Goal: Task Accomplishment & Management: Manage account settings

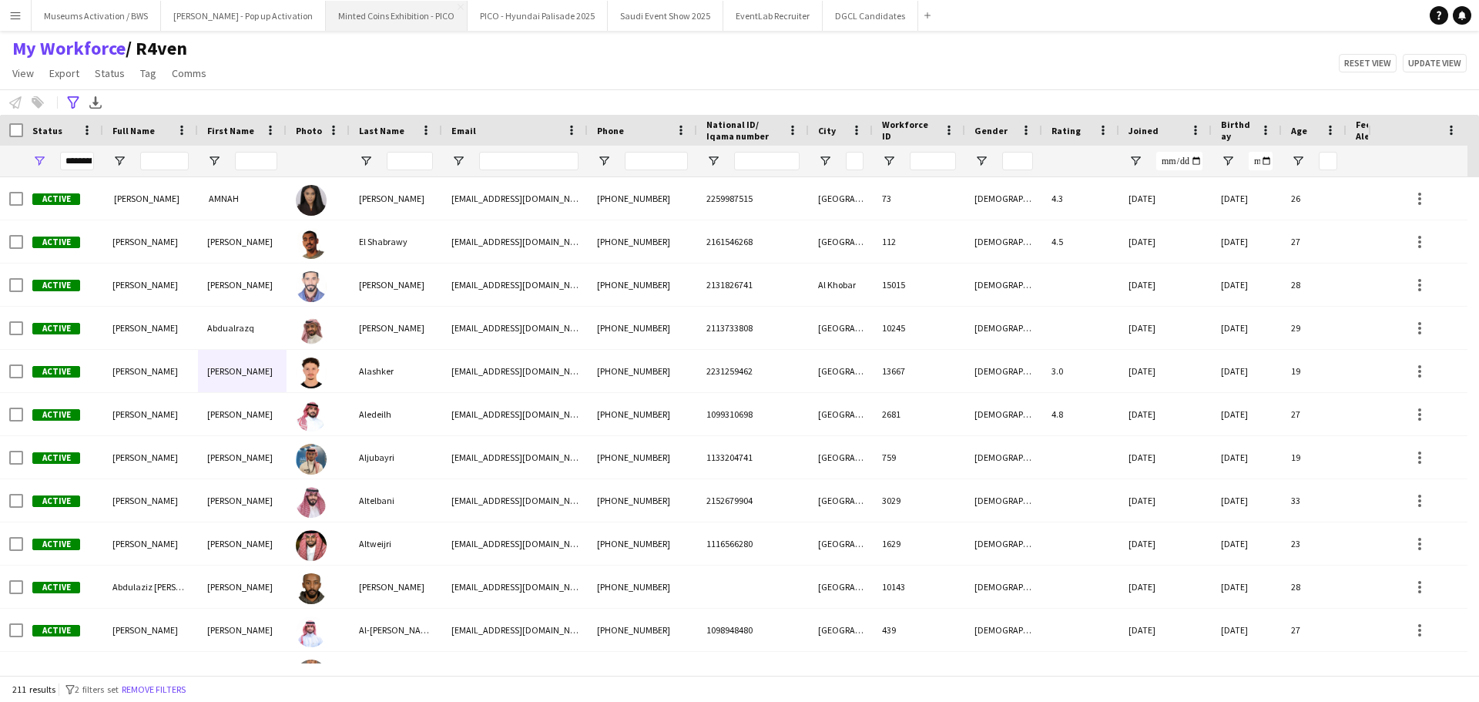
click at [336, 29] on button "Minted Coins Exhibition - PICO Close" at bounding box center [397, 16] width 142 height 30
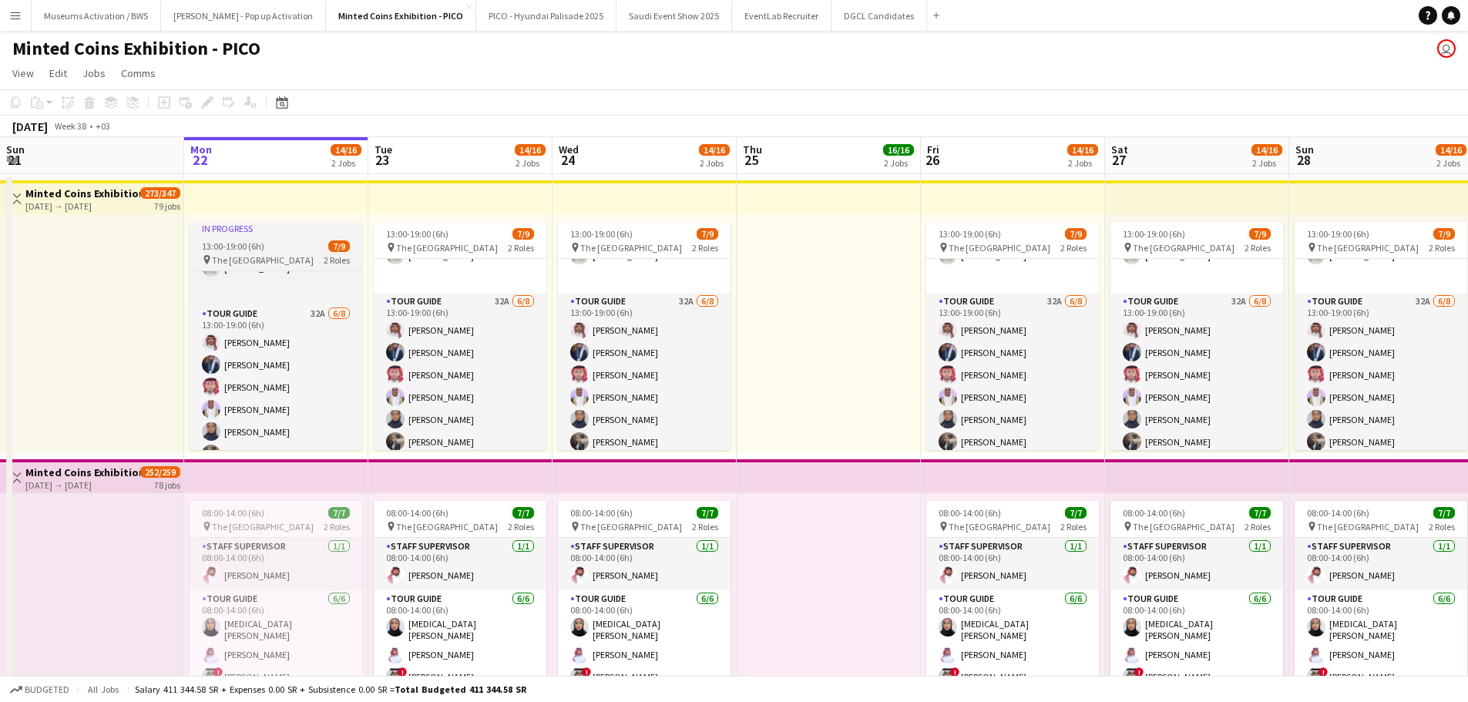
click at [269, 243] on div "13:00-19:00 (6h) 7/9" at bounding box center [276, 246] width 173 height 12
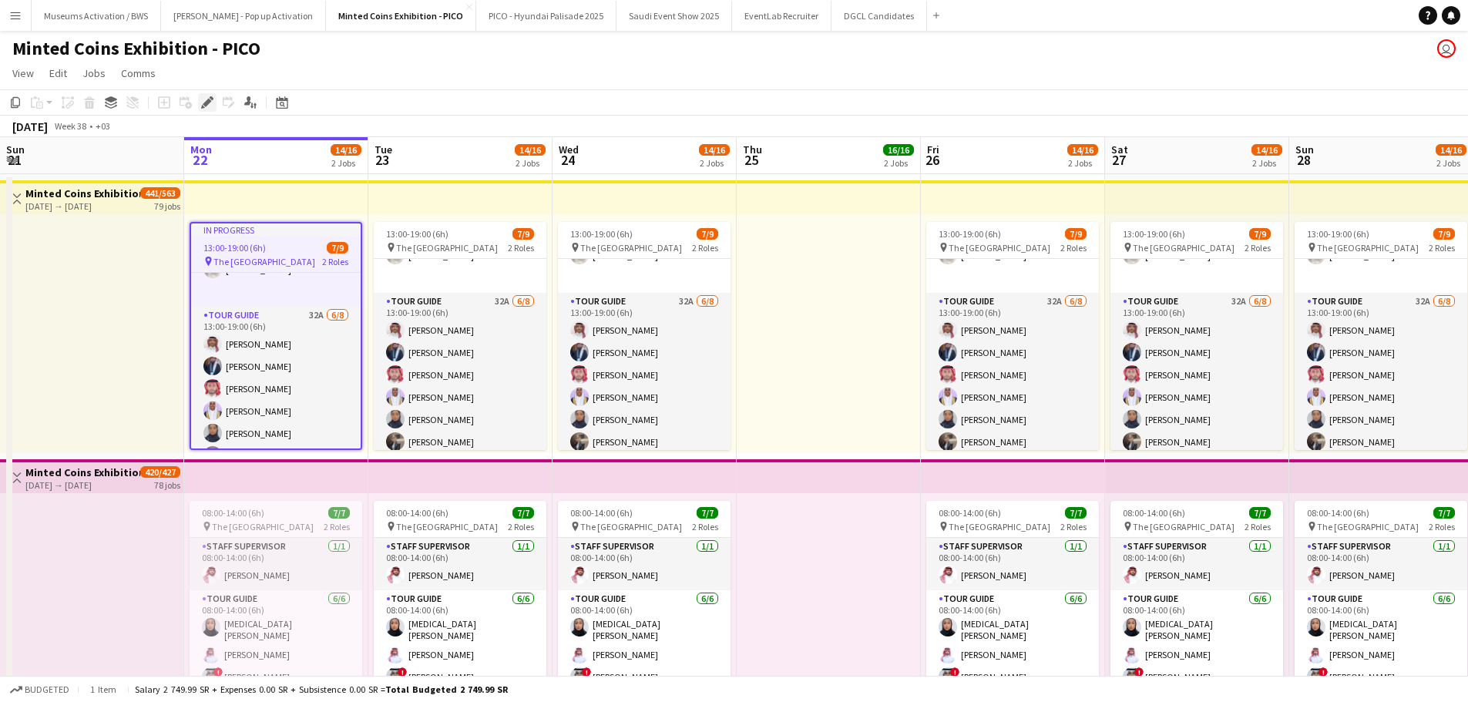
scroll to position [0, 367]
click at [203, 96] on icon "Edit" at bounding box center [207, 102] width 12 height 12
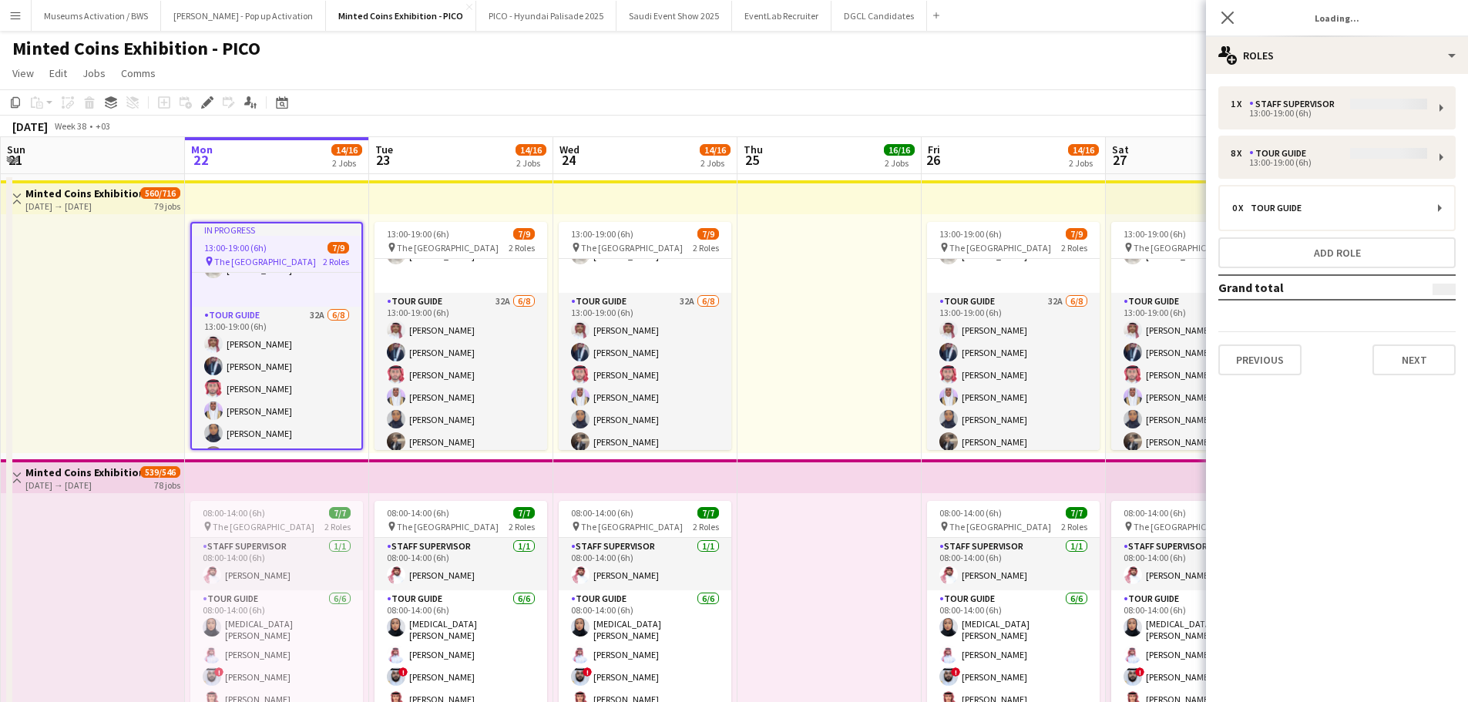
click at [1282, 112] on div "1 x Staff Supervisor 13:00-19:00 (6h) 8 x Tour Guide 13:00-19:00 (6h) 0 x Tour …" at bounding box center [1337, 230] width 262 height 289
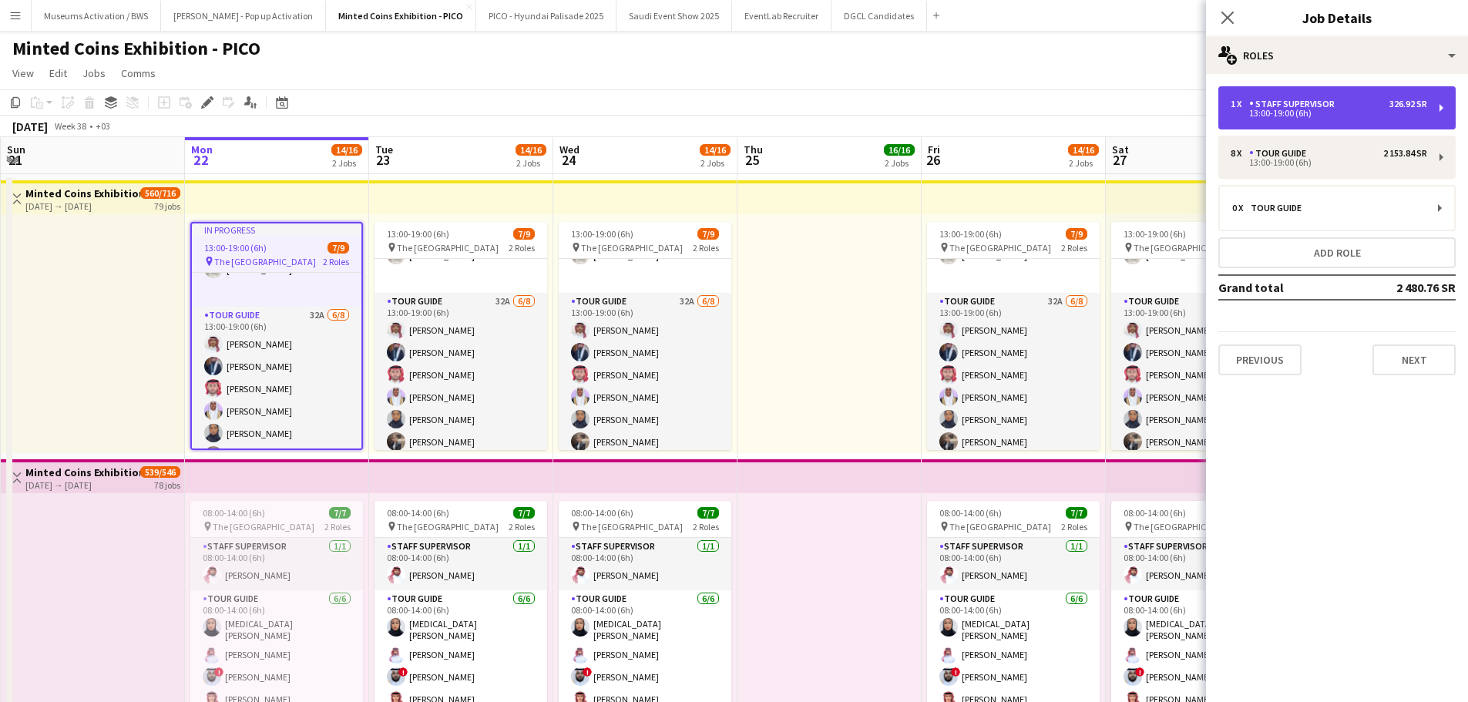
click at [1246, 109] on div "1 x" at bounding box center [1239, 104] width 18 height 11
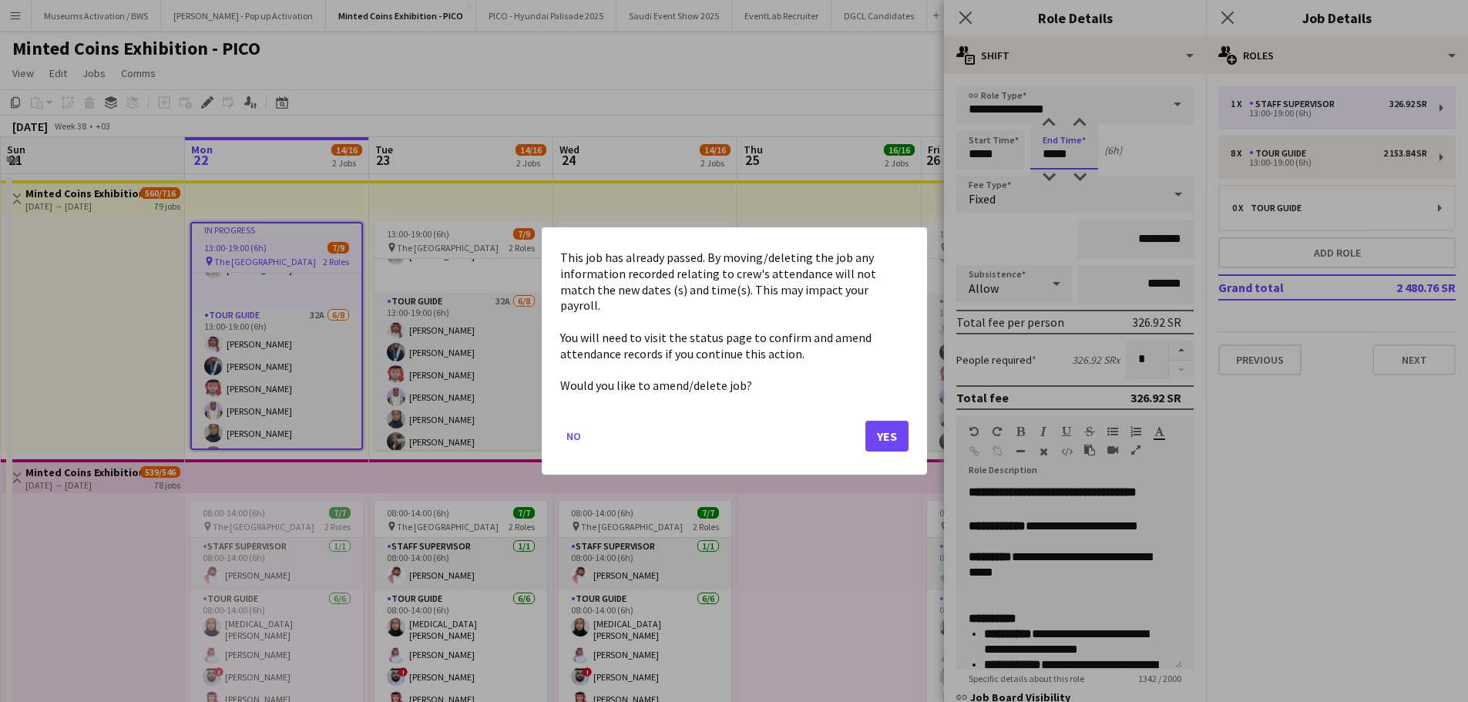
click at [1075, 148] on body "Menu Boards Boards Boards All jobs Status Workforce Workforce My Workforce Recr…" at bounding box center [734, 628] width 1468 height 1257
click at [900, 428] on button "Yes" at bounding box center [886, 436] width 43 height 31
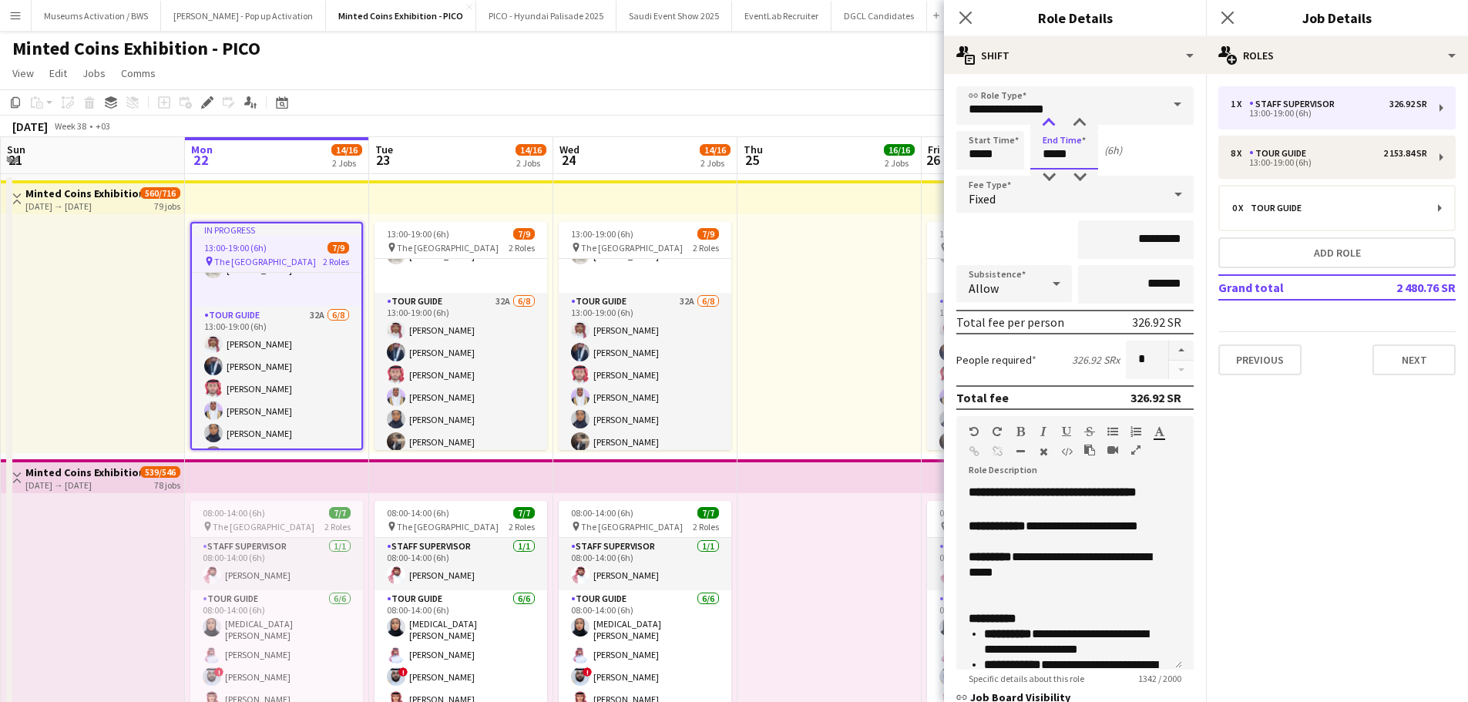
click at [1046, 128] on div at bounding box center [1048, 123] width 31 height 15
type input "*****"
click at [1046, 128] on div at bounding box center [1048, 123] width 31 height 15
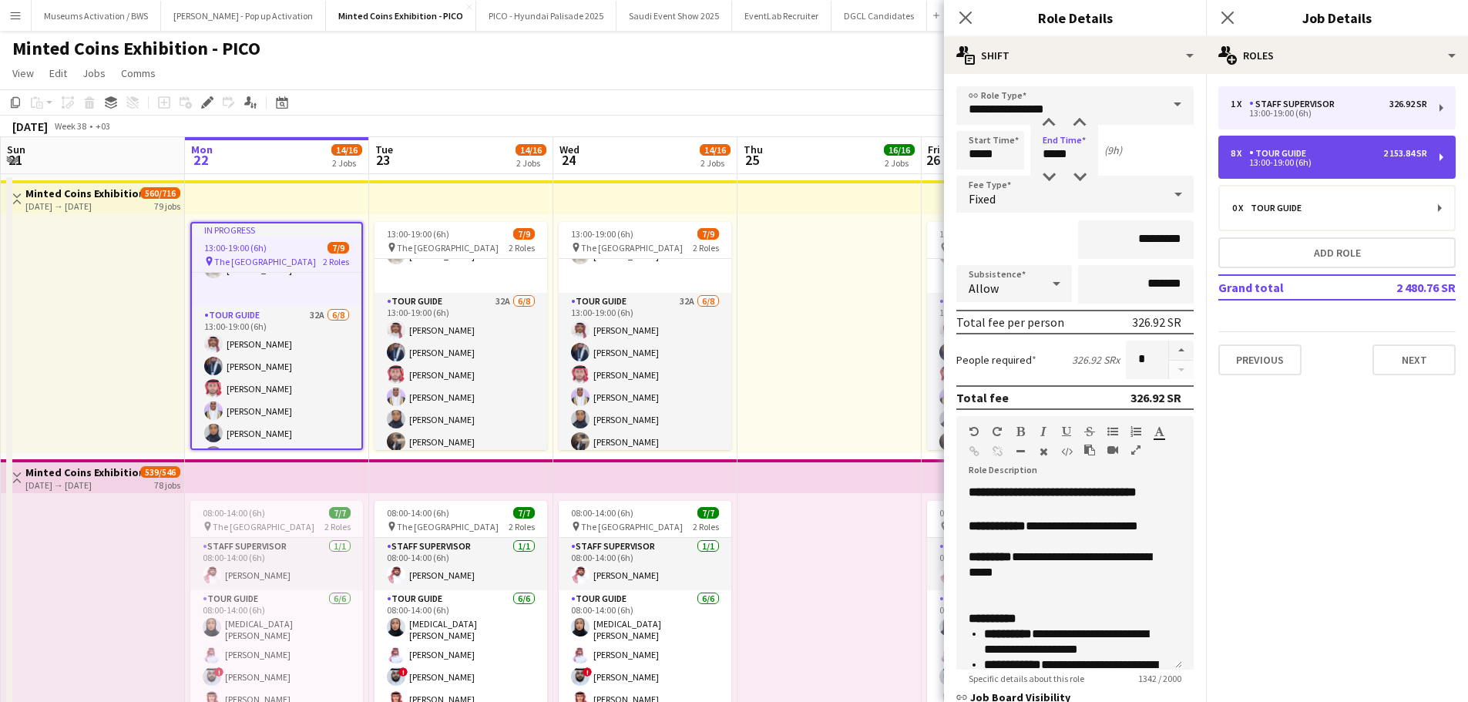
click at [1274, 153] on div "Tour Guide" at bounding box center [1280, 153] width 63 height 11
type input "**********"
type input "*****"
type input "*********"
type input "*"
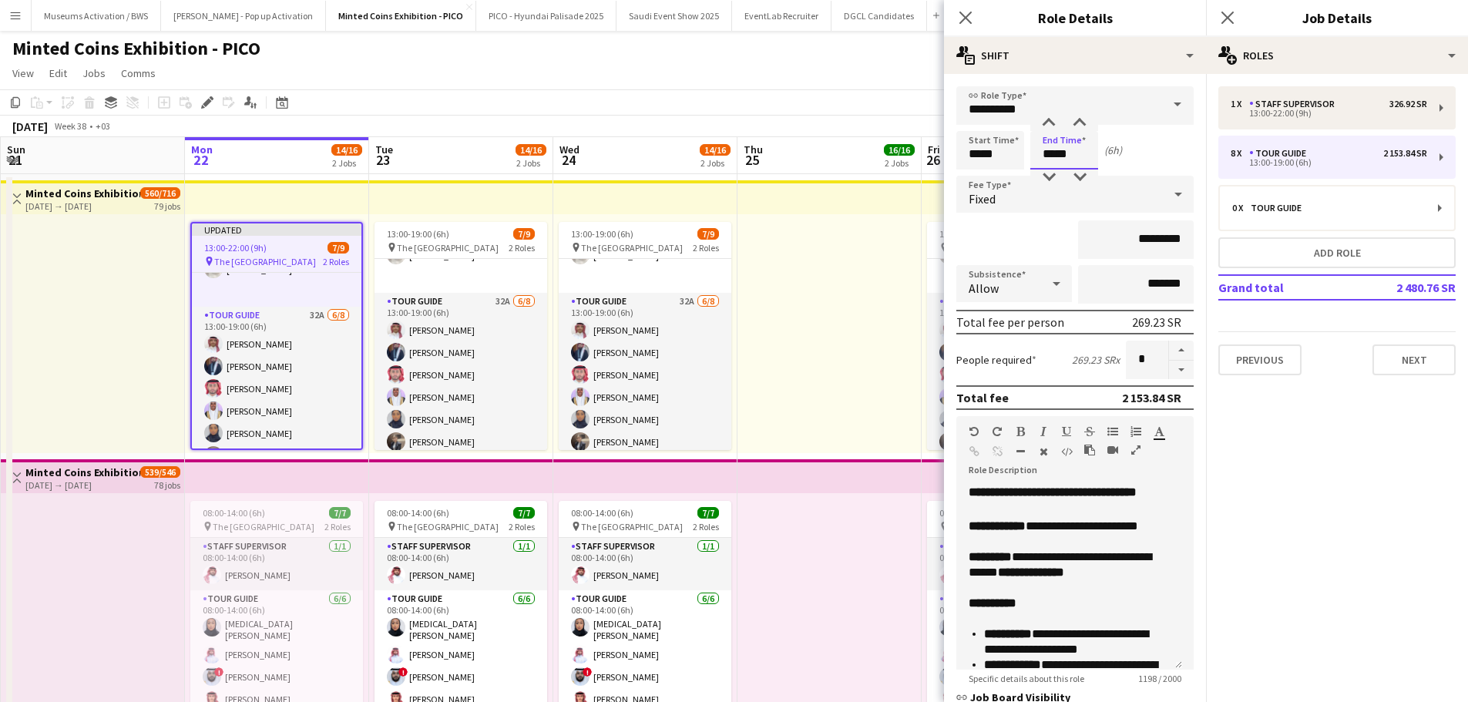
click at [1060, 148] on input "*****" at bounding box center [1064, 150] width 68 height 39
click at [1050, 122] on div at bounding box center [1048, 123] width 31 height 15
type input "*****"
click at [1050, 122] on div at bounding box center [1048, 123] width 31 height 15
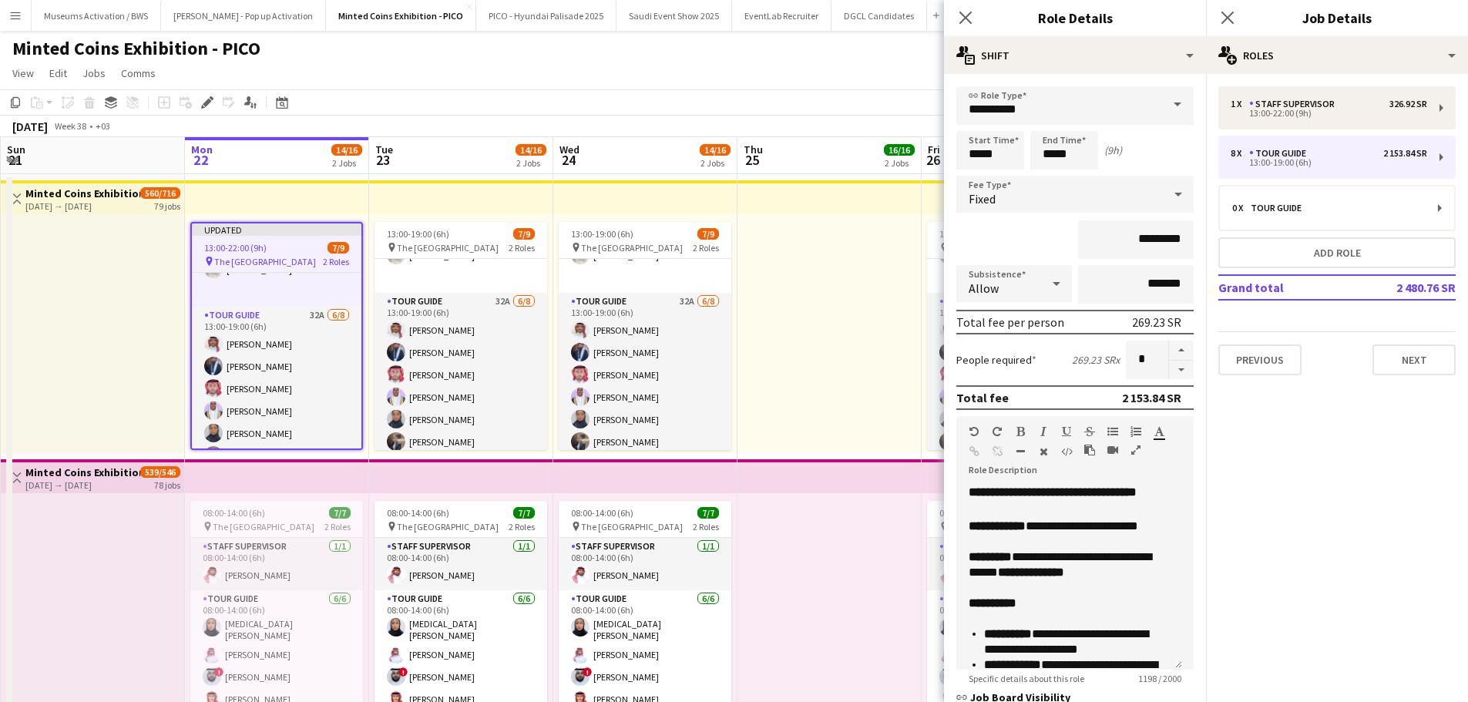
click at [820, 75] on app-page-menu "View Day view expanded Day view collapsed Month view Date picker Jump to [DATE]…" at bounding box center [734, 74] width 1468 height 29
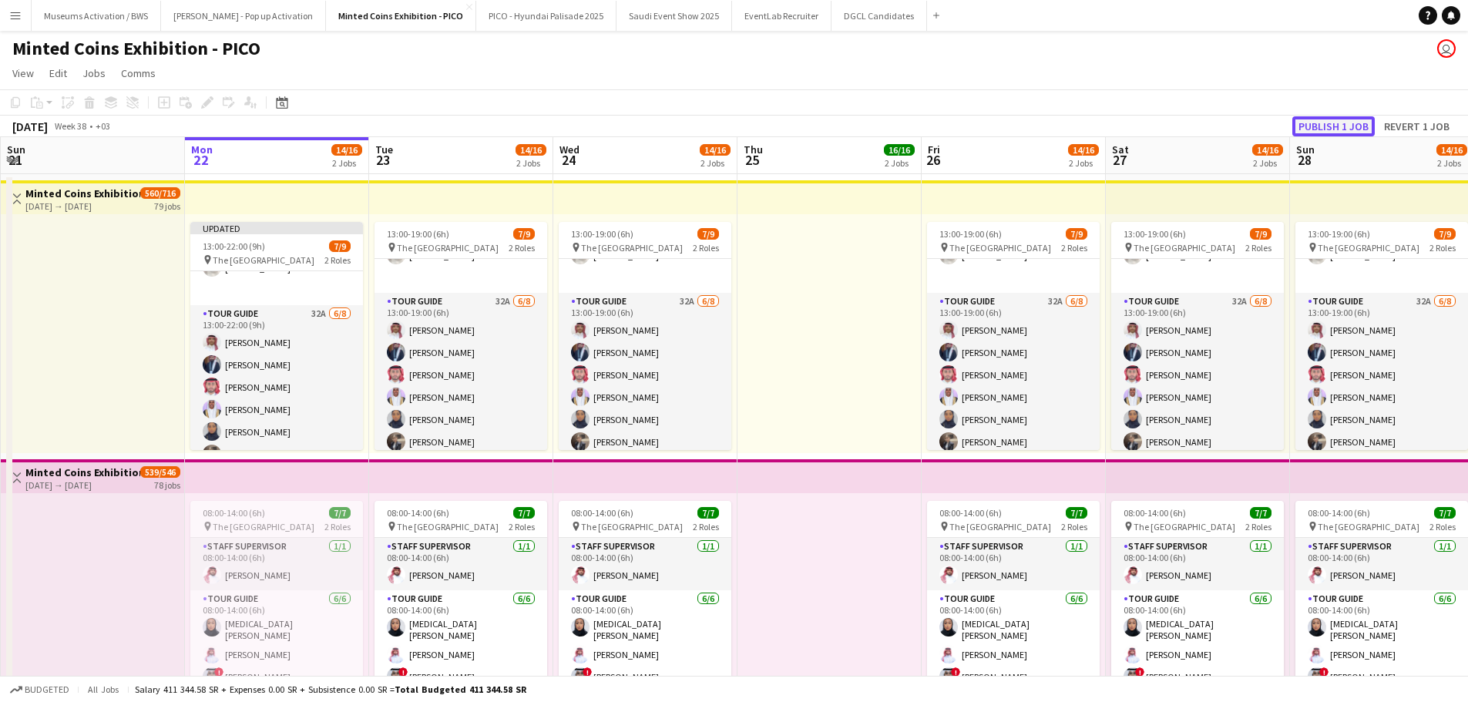
click at [1329, 135] on button "Publish 1 job" at bounding box center [1333, 126] width 82 height 20
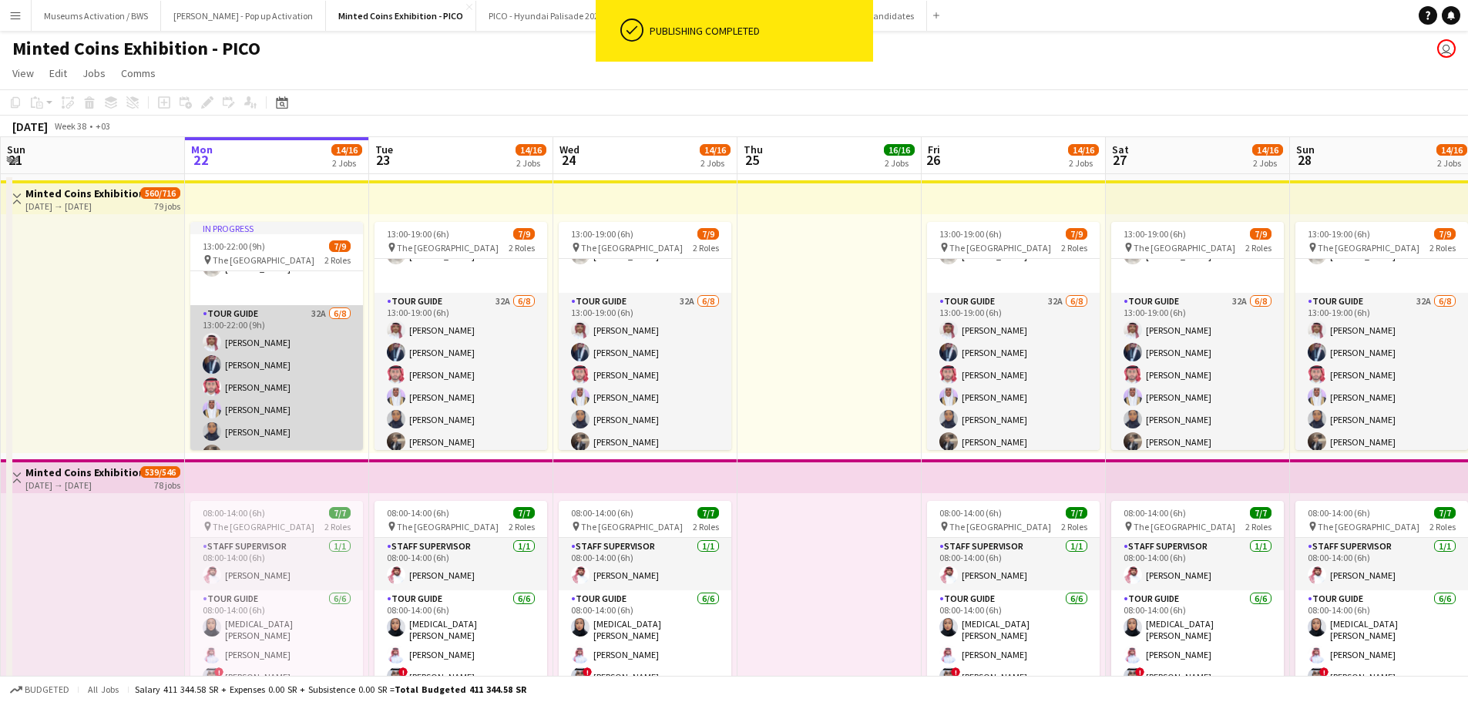
click at [244, 377] on app-card-role "Tour Guide 32A [DATE] 13:00-22:00 (9h) [PERSON_NAME] [PERSON_NAME] [PERSON_NAME…" at bounding box center [276, 431] width 173 height 253
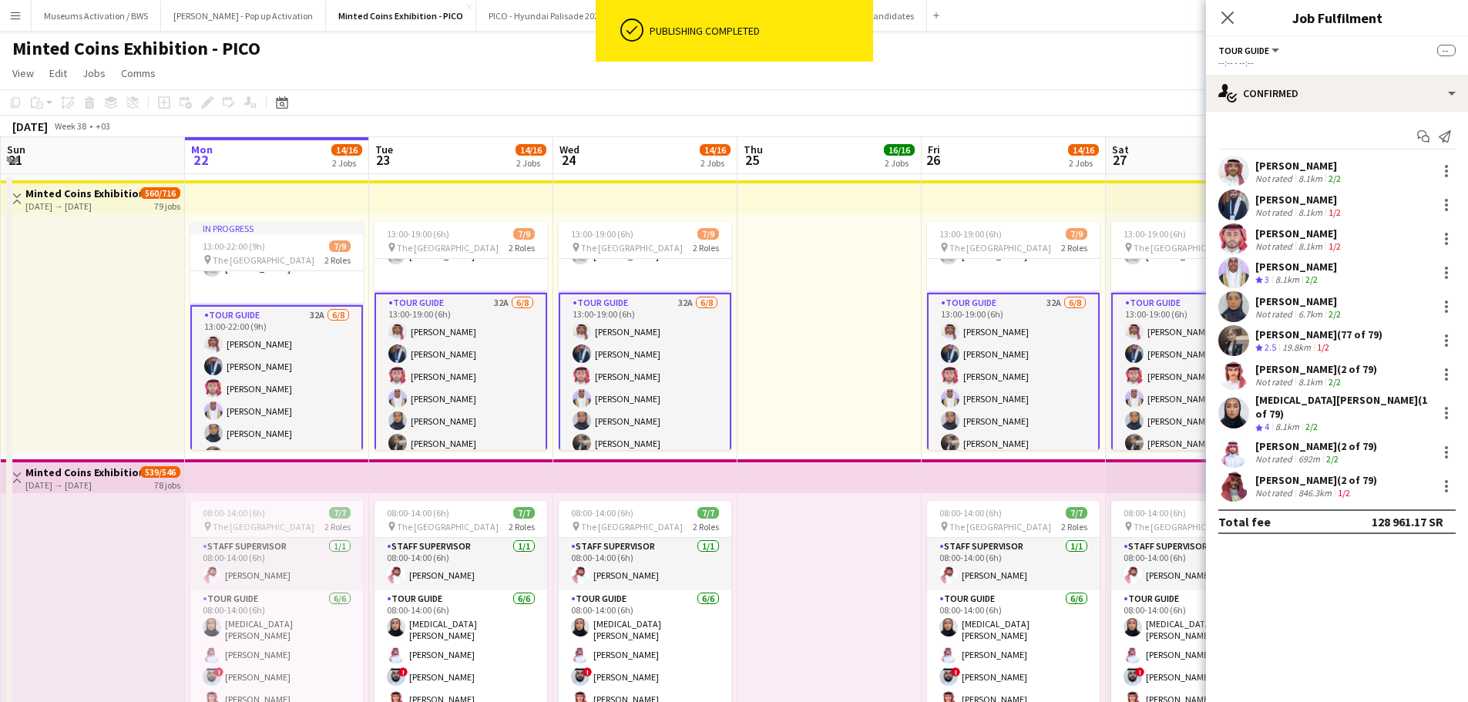
click at [244, 377] on app-card-role "Tour Guide 32A [DATE] 13:00-22:00 (9h) [PERSON_NAME] [PERSON_NAME] [PERSON_NAME…" at bounding box center [276, 431] width 173 height 253
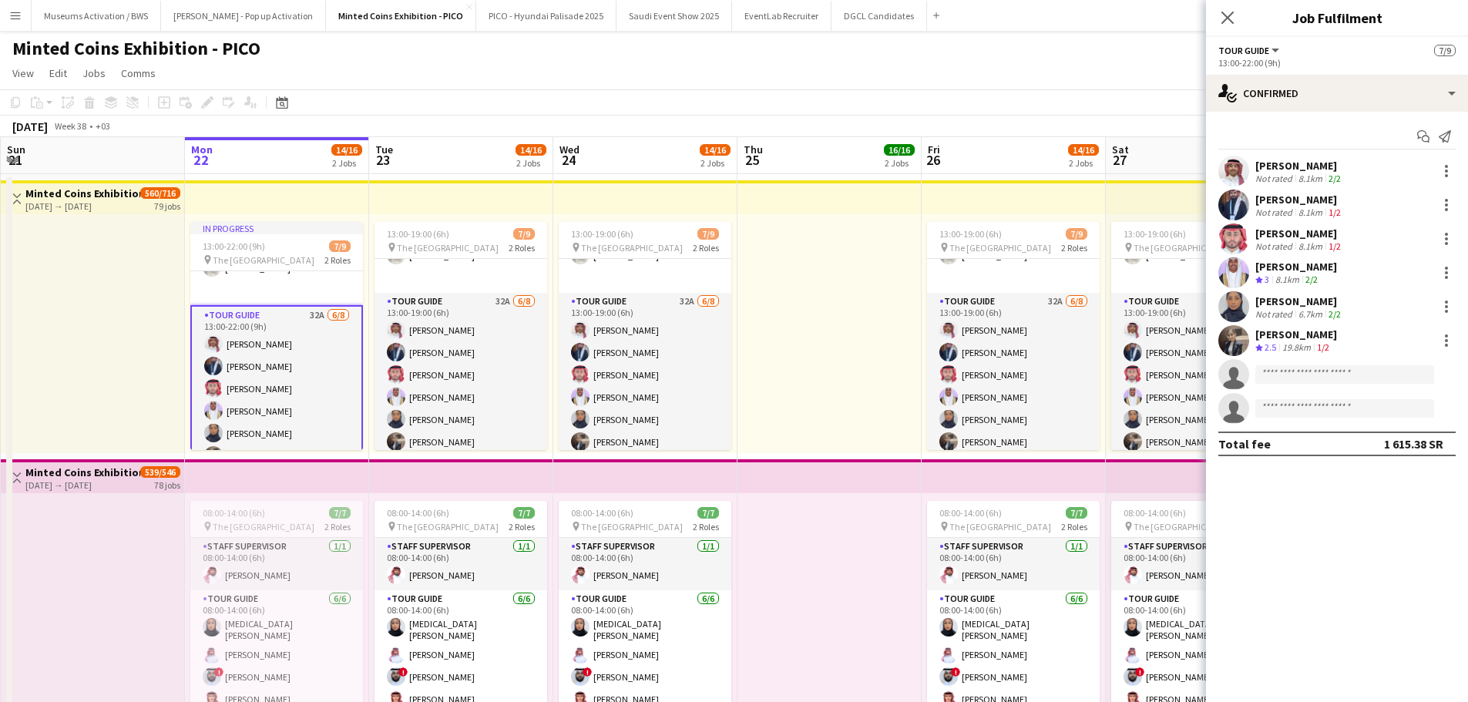
click at [1311, 384] on app-invite-slot "single-neutral-actions" at bounding box center [1337, 374] width 262 height 31
click at [1312, 379] on input at bounding box center [1344, 374] width 179 height 18
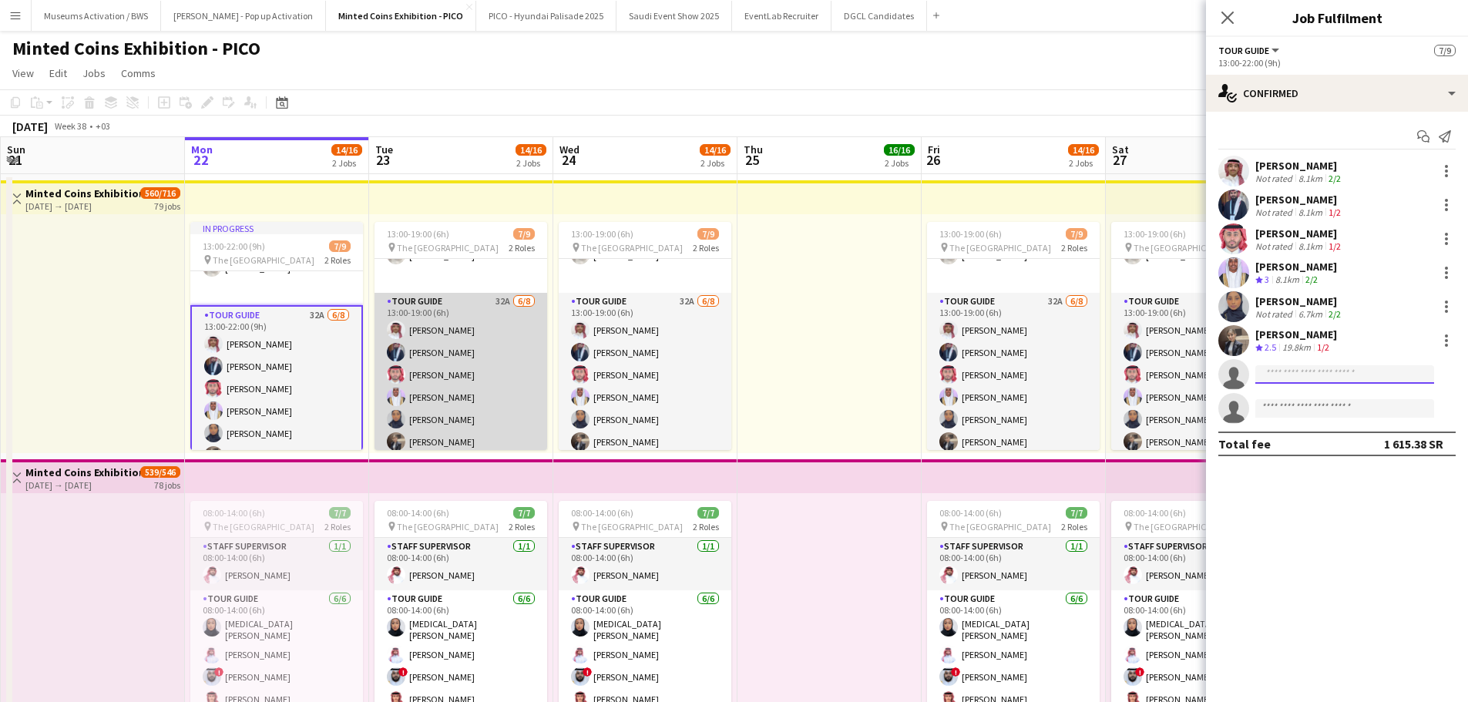
scroll to position [190, 0]
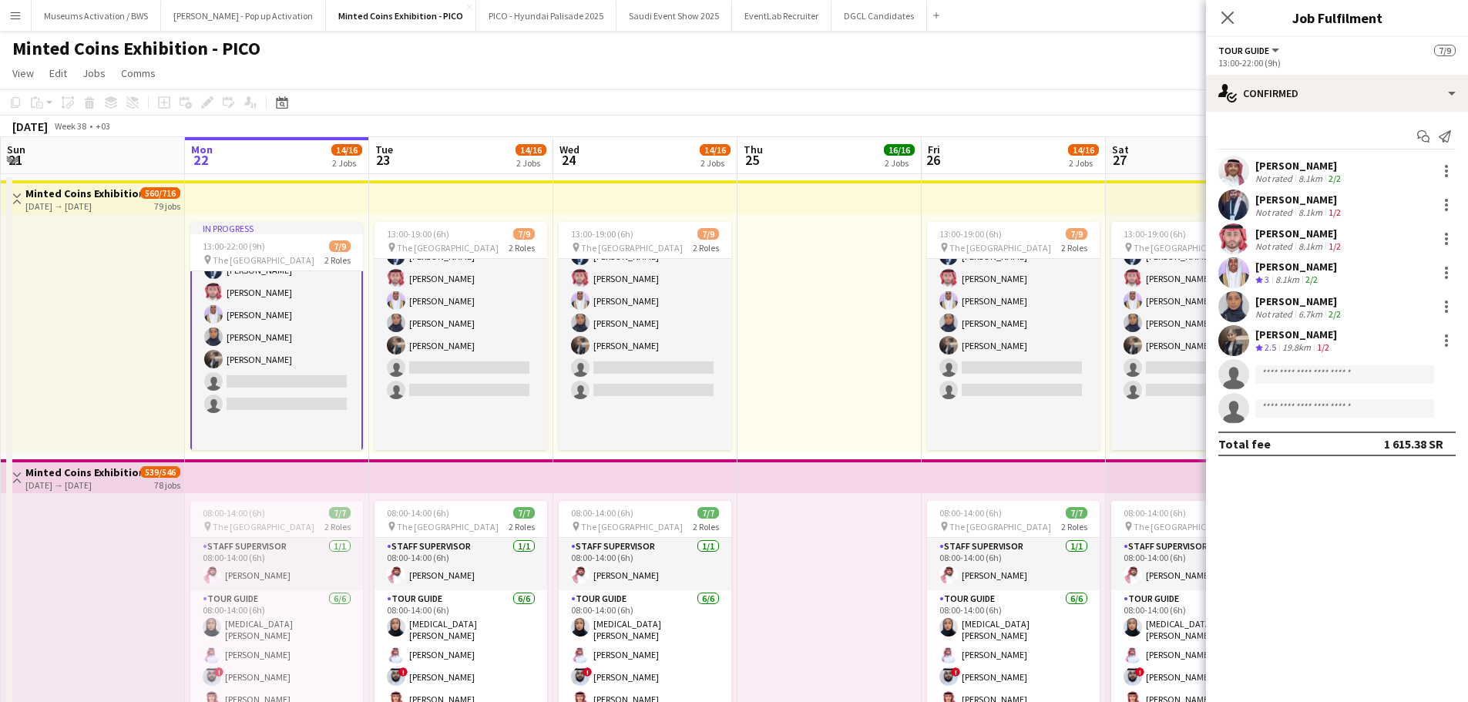
click at [291, 369] on app-card-role "Tour Guide 32A [DATE] 13:00-22:00 (9h) [PERSON_NAME] [PERSON_NAME] [PERSON_NAME…" at bounding box center [276, 335] width 173 height 253
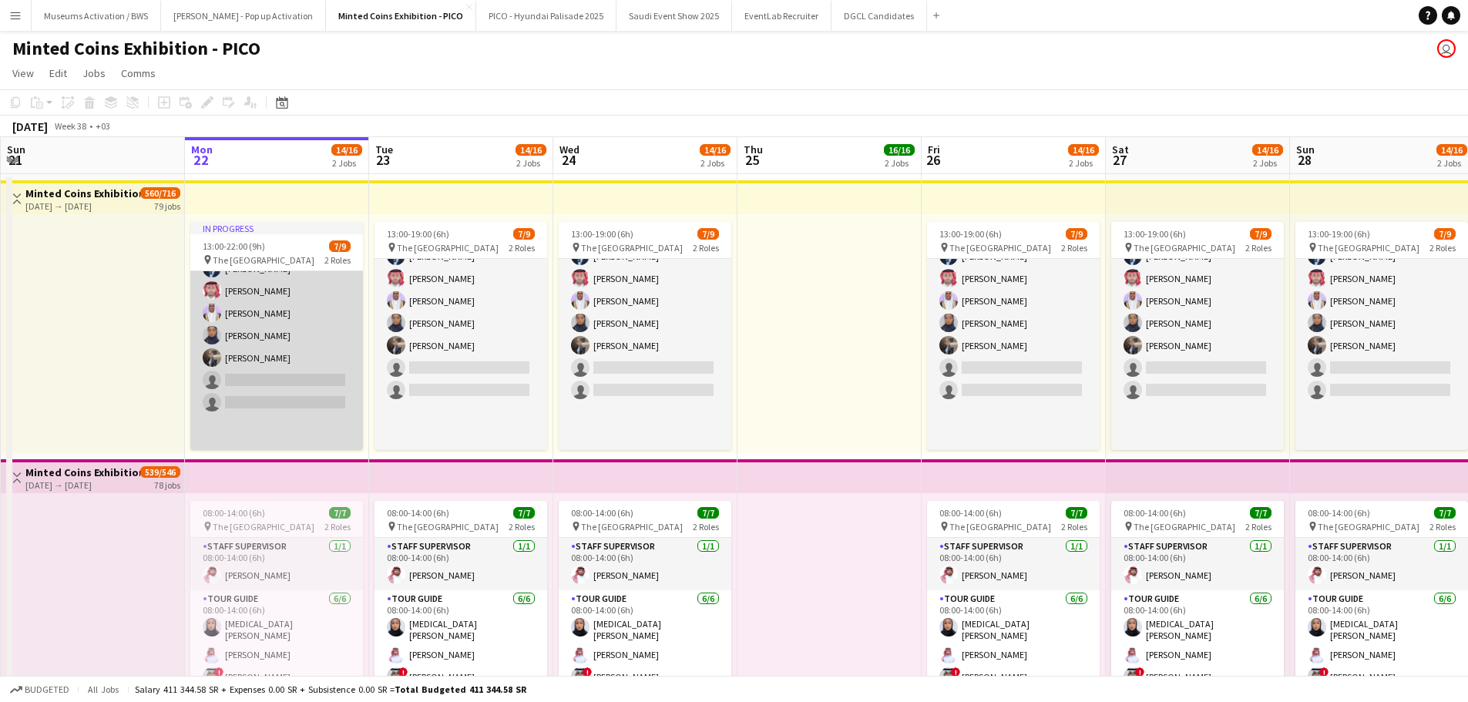
scroll to position [188, 0]
click at [287, 370] on app-card-role "Tour Guide 32A [DATE] 13:00-22:00 (9h) [PERSON_NAME] [PERSON_NAME] [PERSON_NAME…" at bounding box center [276, 336] width 173 height 253
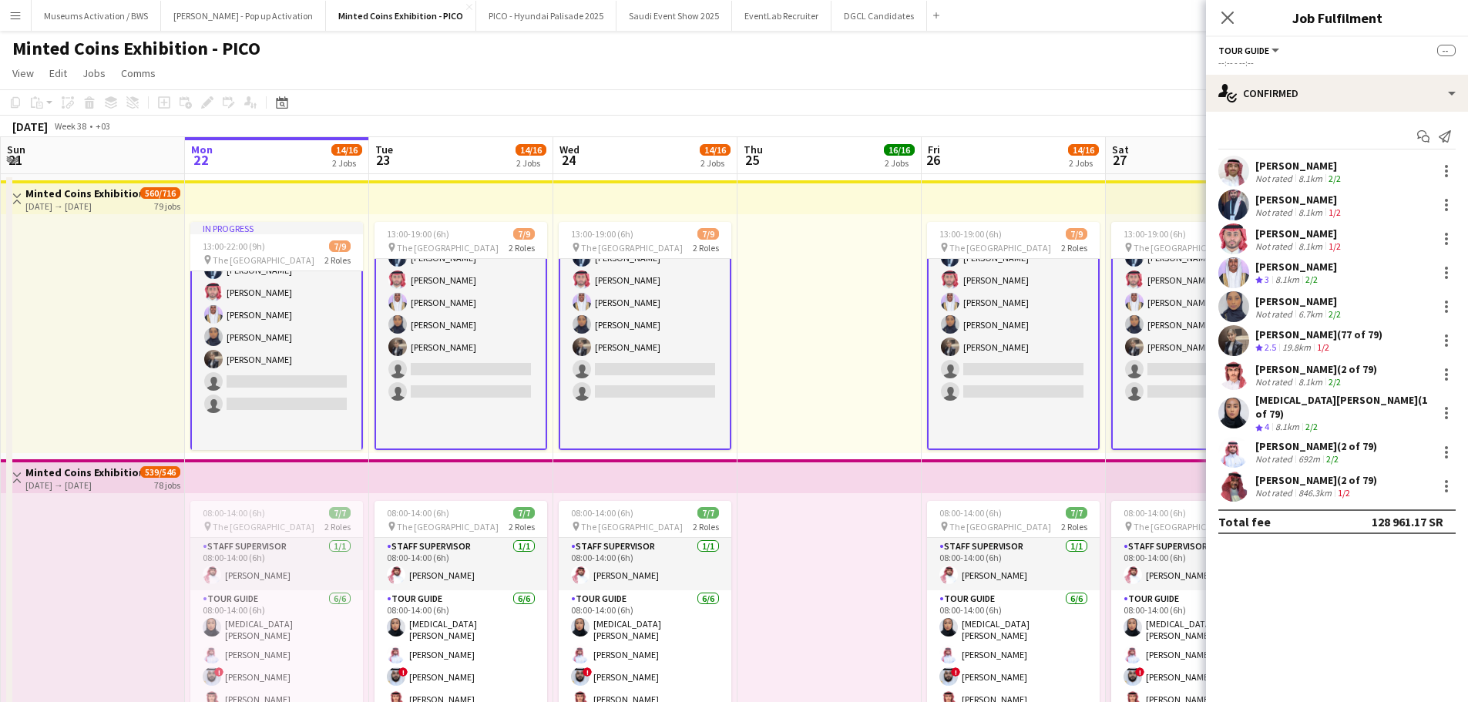
click at [325, 385] on app-card-role "Tour Guide 32A [DATE] 13:00-22:00 (9h) [PERSON_NAME] [PERSON_NAME] [PERSON_NAME…" at bounding box center [276, 335] width 173 height 253
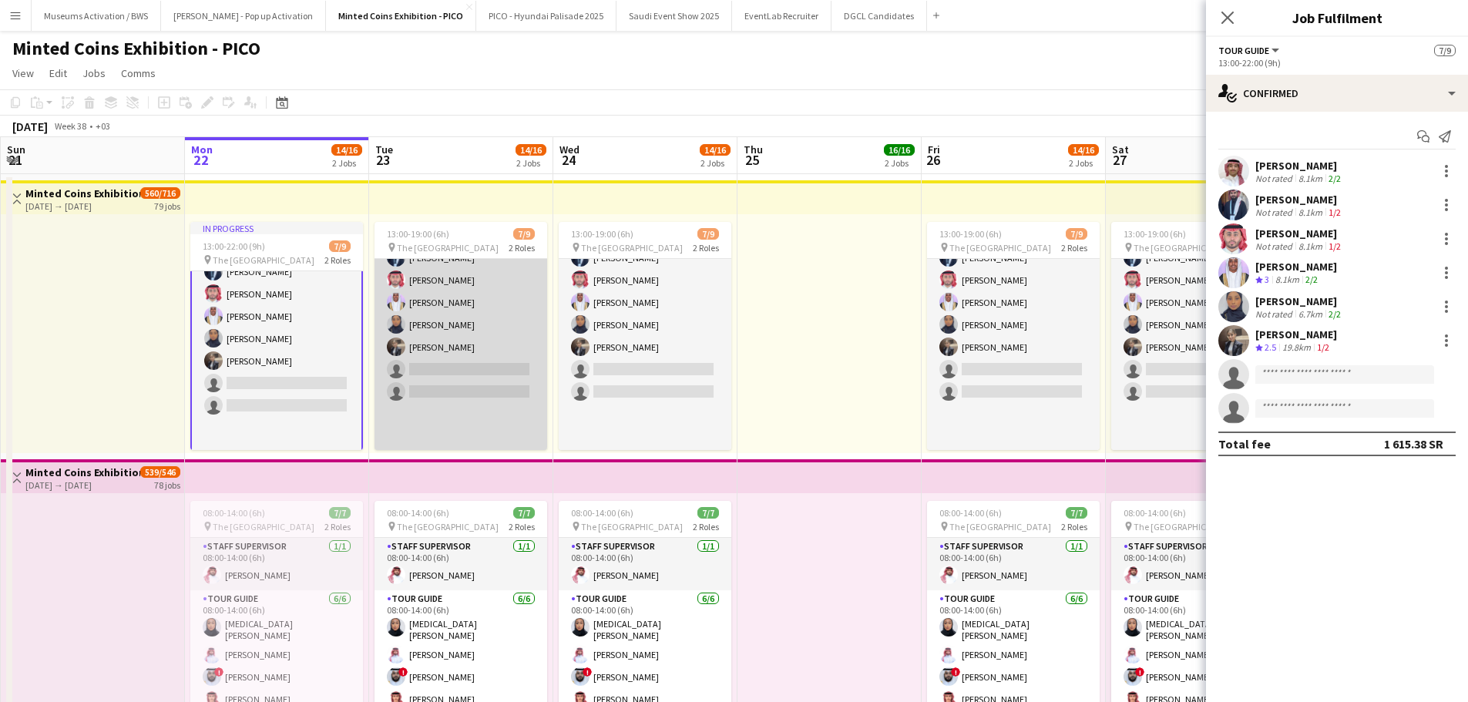
drag, startPoint x: 458, startPoint y: 408, endPoint x: 532, endPoint y: 408, distance: 73.2
click at [458, 408] on app-card-role "Tour Guide 32A [DATE] 13:00-19:00 (6h) [PERSON_NAME] [PERSON_NAME] [PERSON_NAME…" at bounding box center [460, 324] width 173 height 253
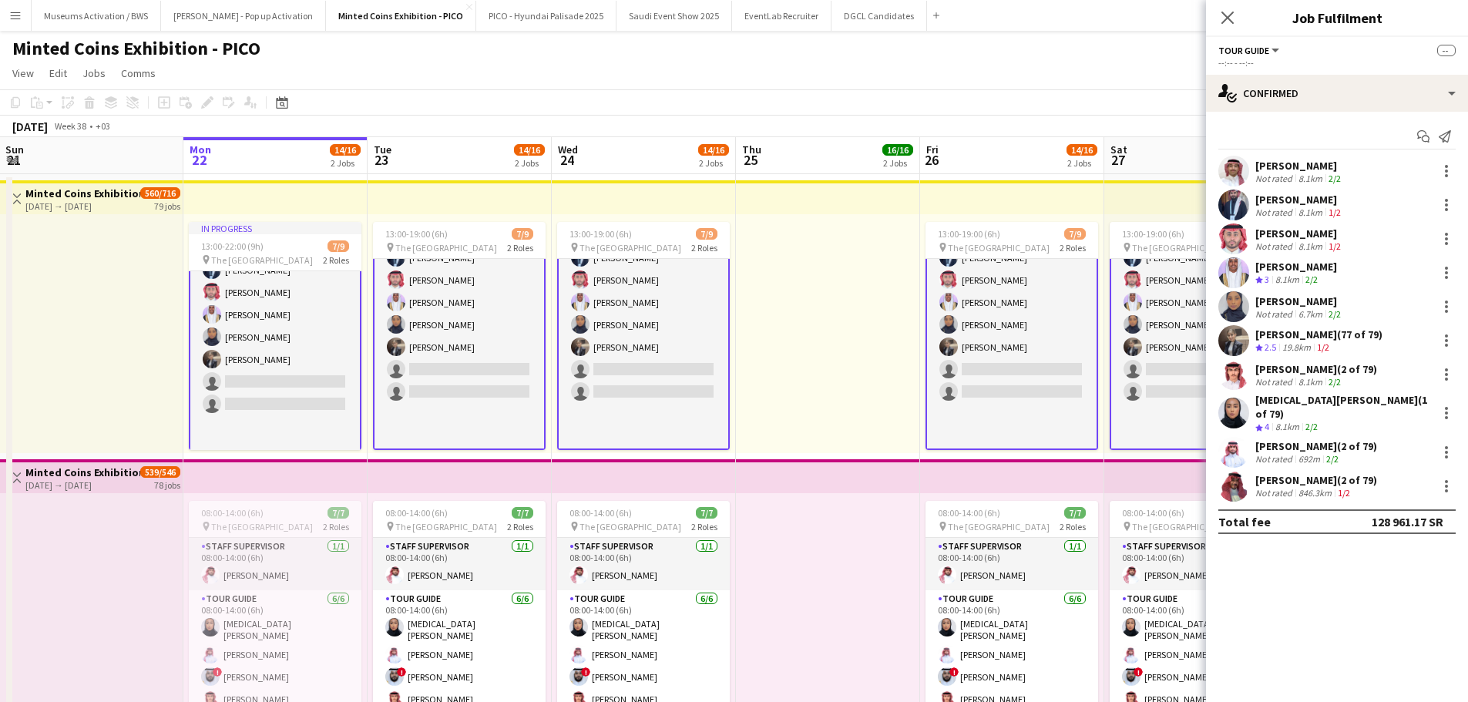
click at [619, 375] on app-card-role "Tour Guide 32A [DATE] 13:00-19:00 (6h) [PERSON_NAME] [PERSON_NAME] [PERSON_NAME…" at bounding box center [643, 322] width 173 height 253
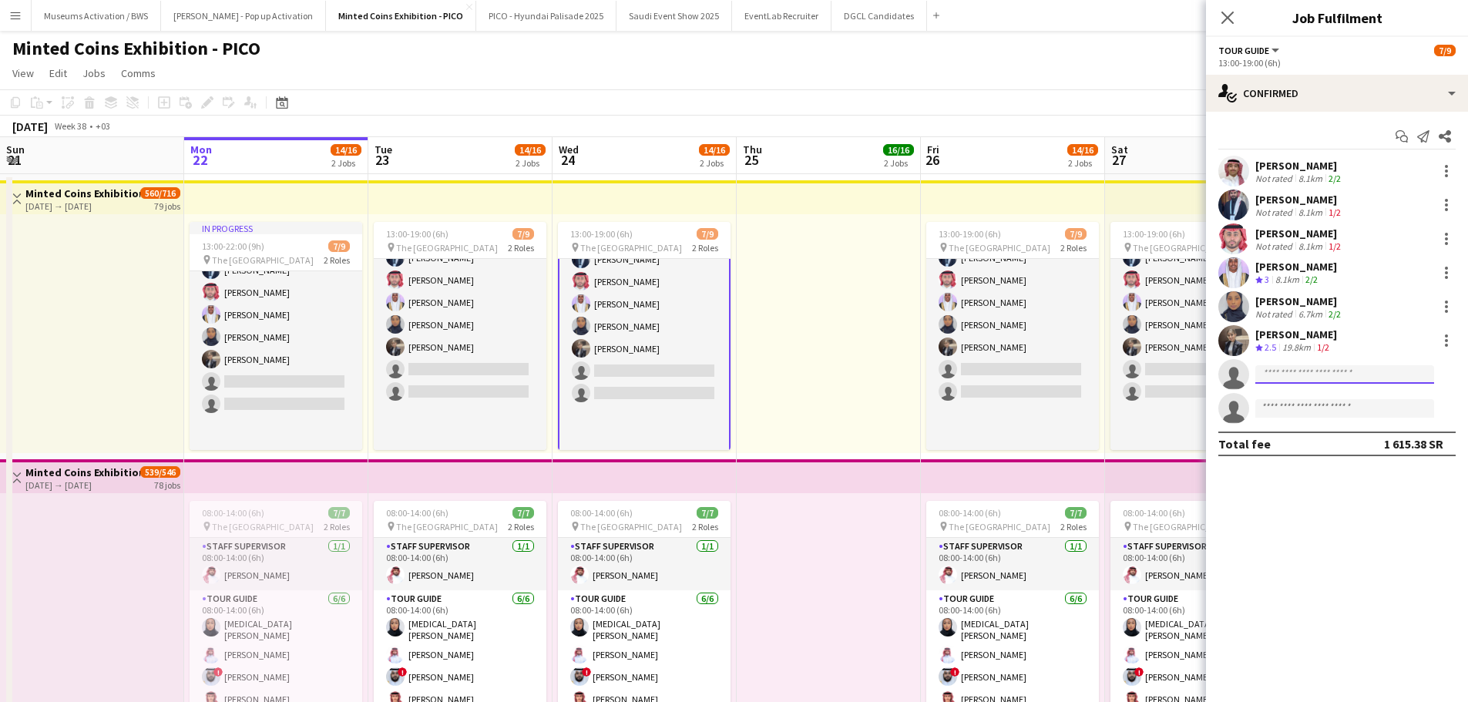
click at [1284, 372] on input at bounding box center [1344, 374] width 179 height 18
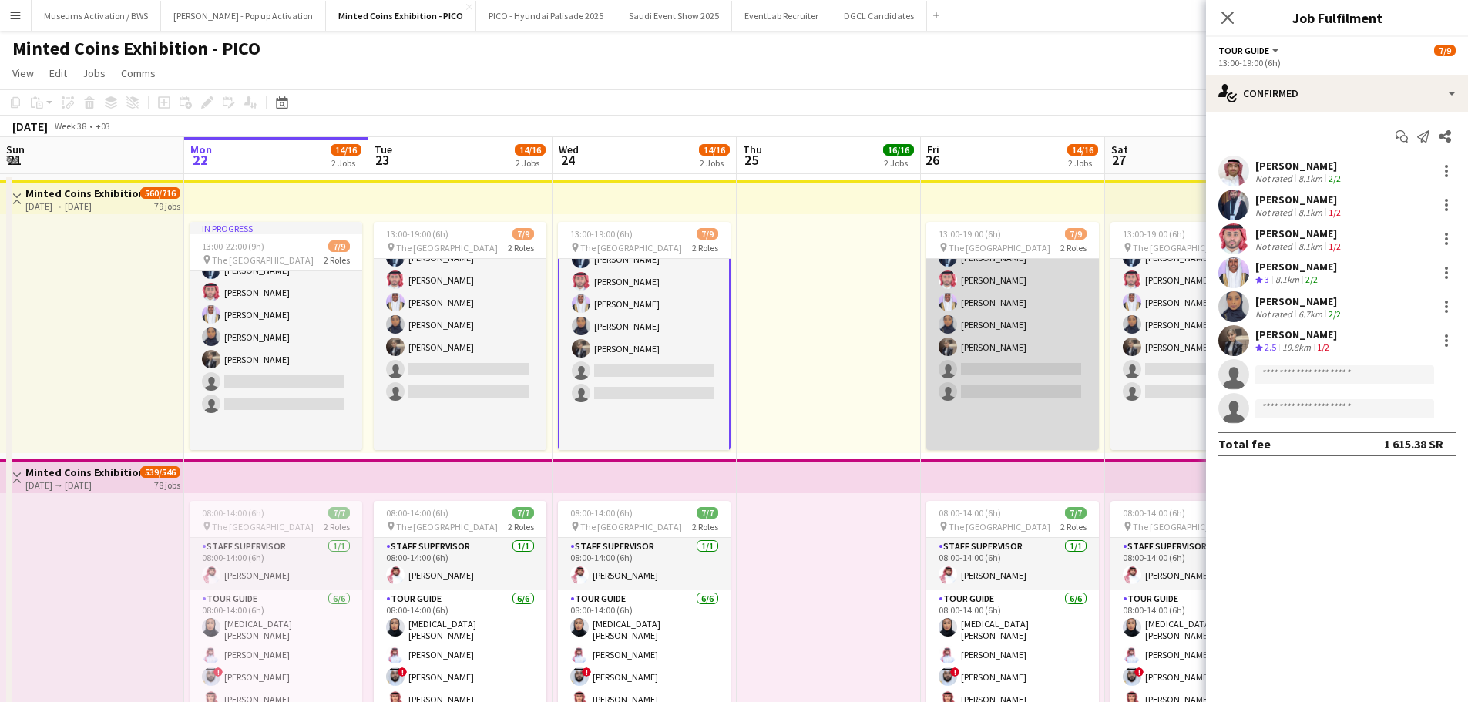
click at [965, 357] on app-card-role "Tour Guide 32A [DATE] 13:00-19:00 (6h) [PERSON_NAME] [PERSON_NAME] [PERSON_NAME…" at bounding box center [1012, 324] width 173 height 253
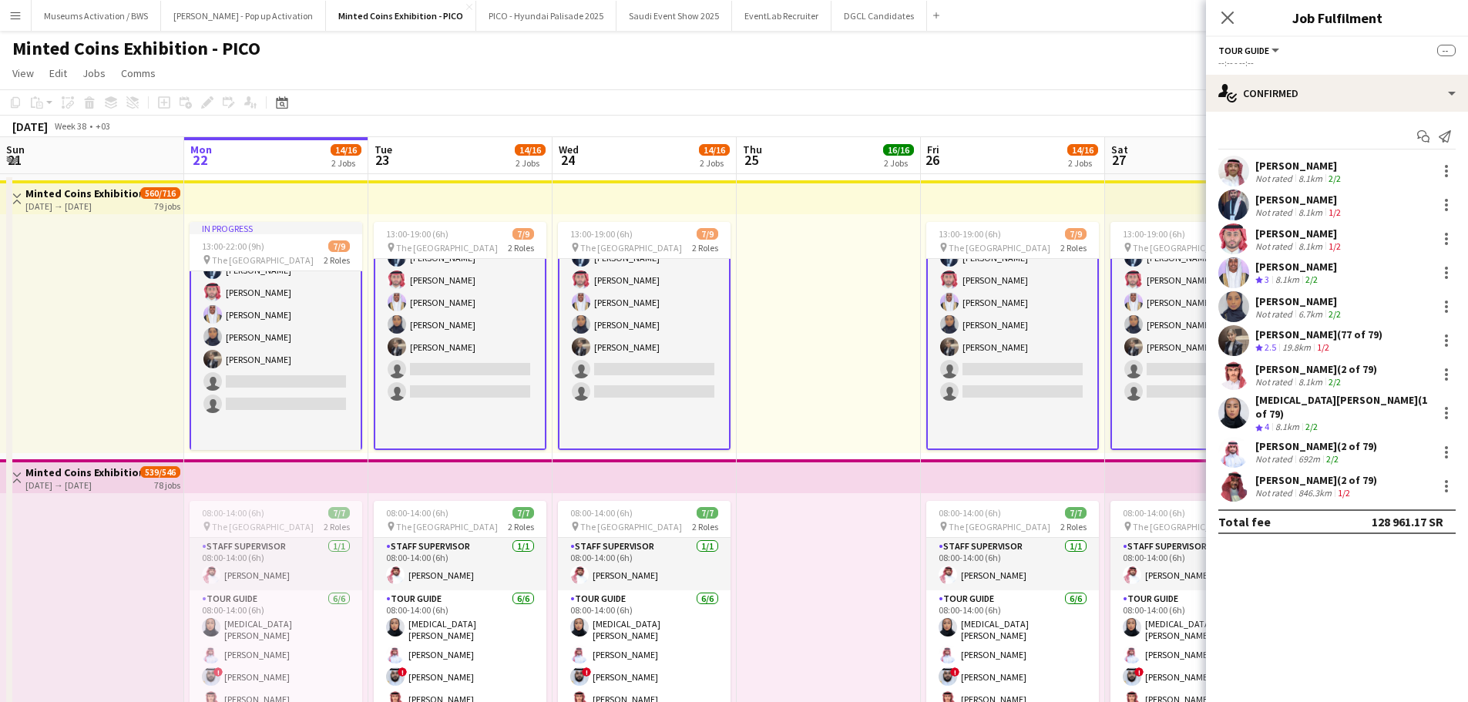
click at [995, 364] on app-card-role "Tour Guide 32A [DATE] 13:00-19:00 (6h) [PERSON_NAME] [PERSON_NAME] [PERSON_NAME…" at bounding box center [1012, 322] width 173 height 253
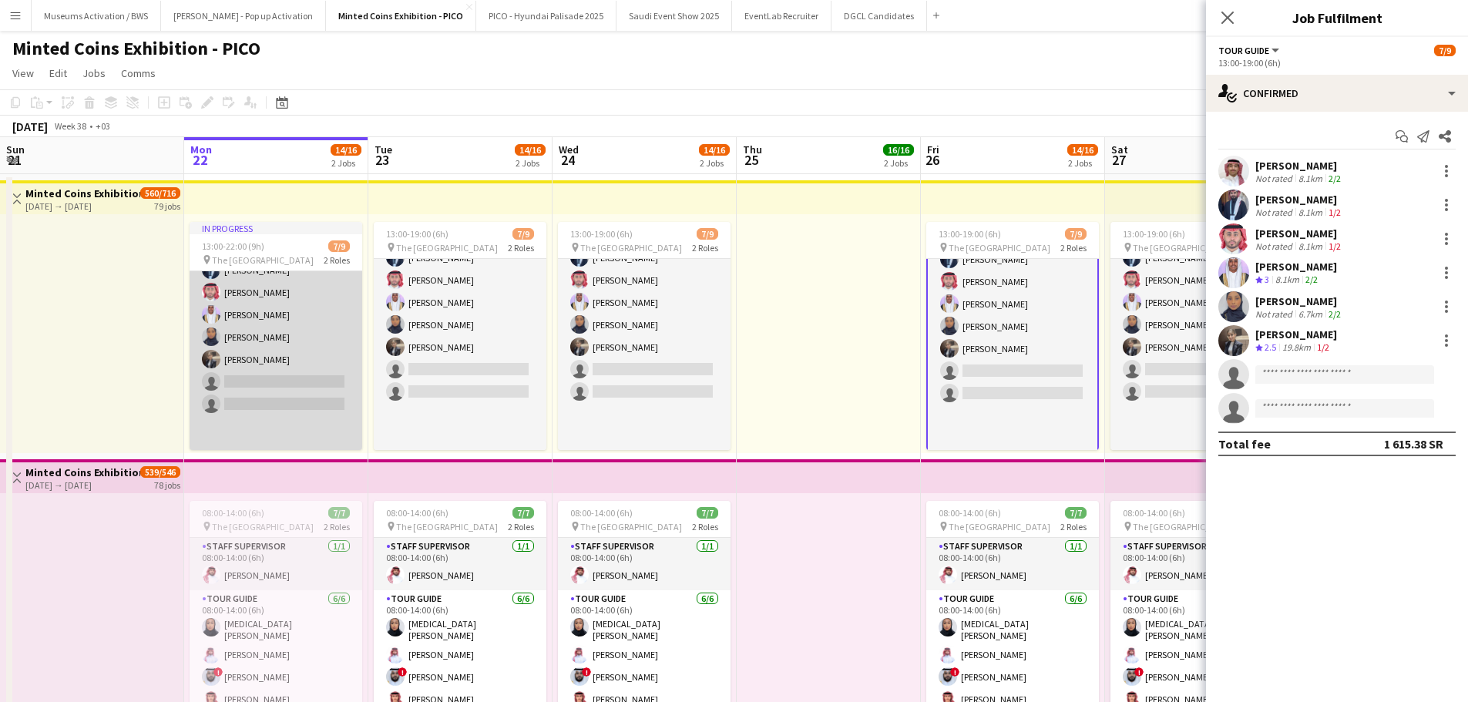
click at [301, 357] on app-card-role "Tour Guide 32A [DATE] 13:00-22:00 (9h) [PERSON_NAME] [PERSON_NAME] [PERSON_NAME…" at bounding box center [276, 336] width 173 height 253
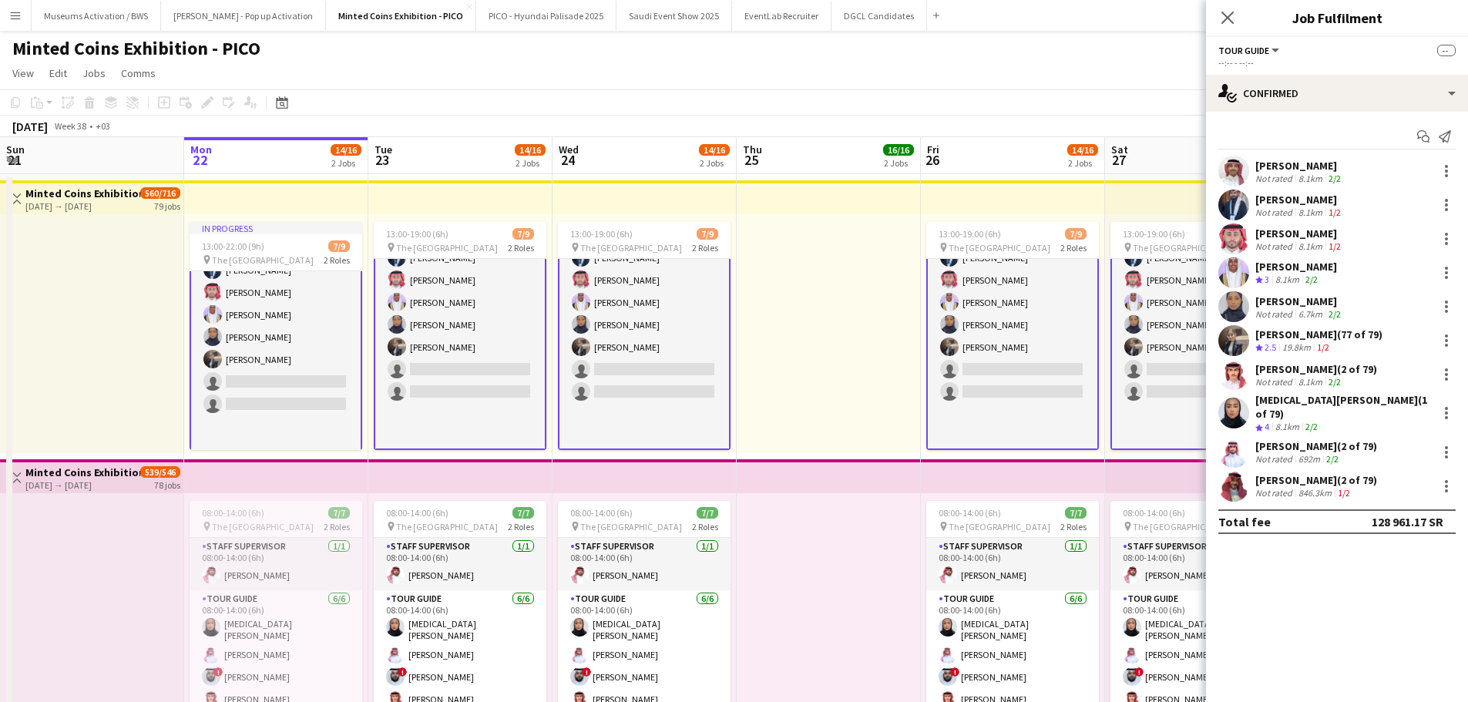
click at [301, 357] on app-card-role "Tour Guide 32A [DATE] 13:00-22:00 (9h) [PERSON_NAME] [PERSON_NAME] [PERSON_NAME…" at bounding box center [276, 335] width 173 height 253
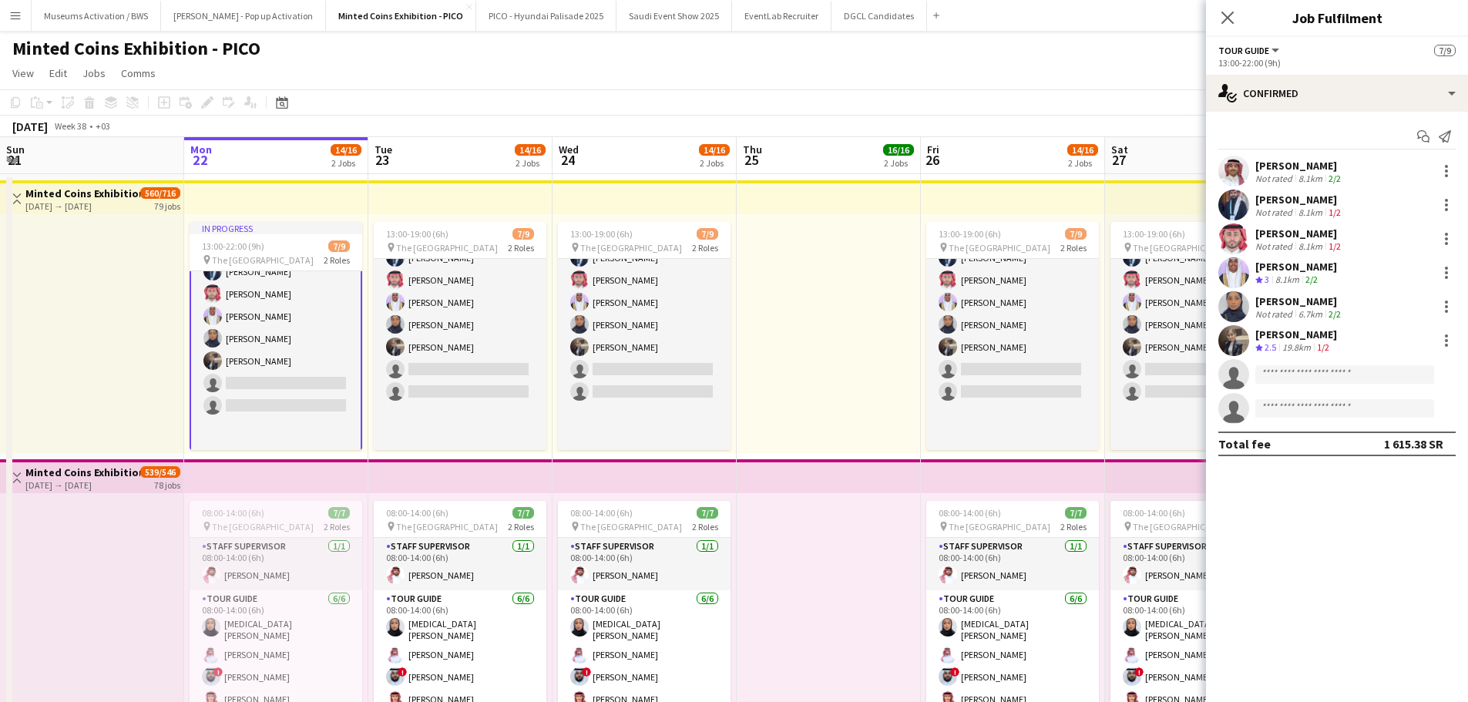
click at [250, 364] on app-card-role "Tour Guide 32A [DATE] 13:00-22:00 (9h) [PERSON_NAME] [PERSON_NAME] [PERSON_NAME…" at bounding box center [276, 336] width 173 height 253
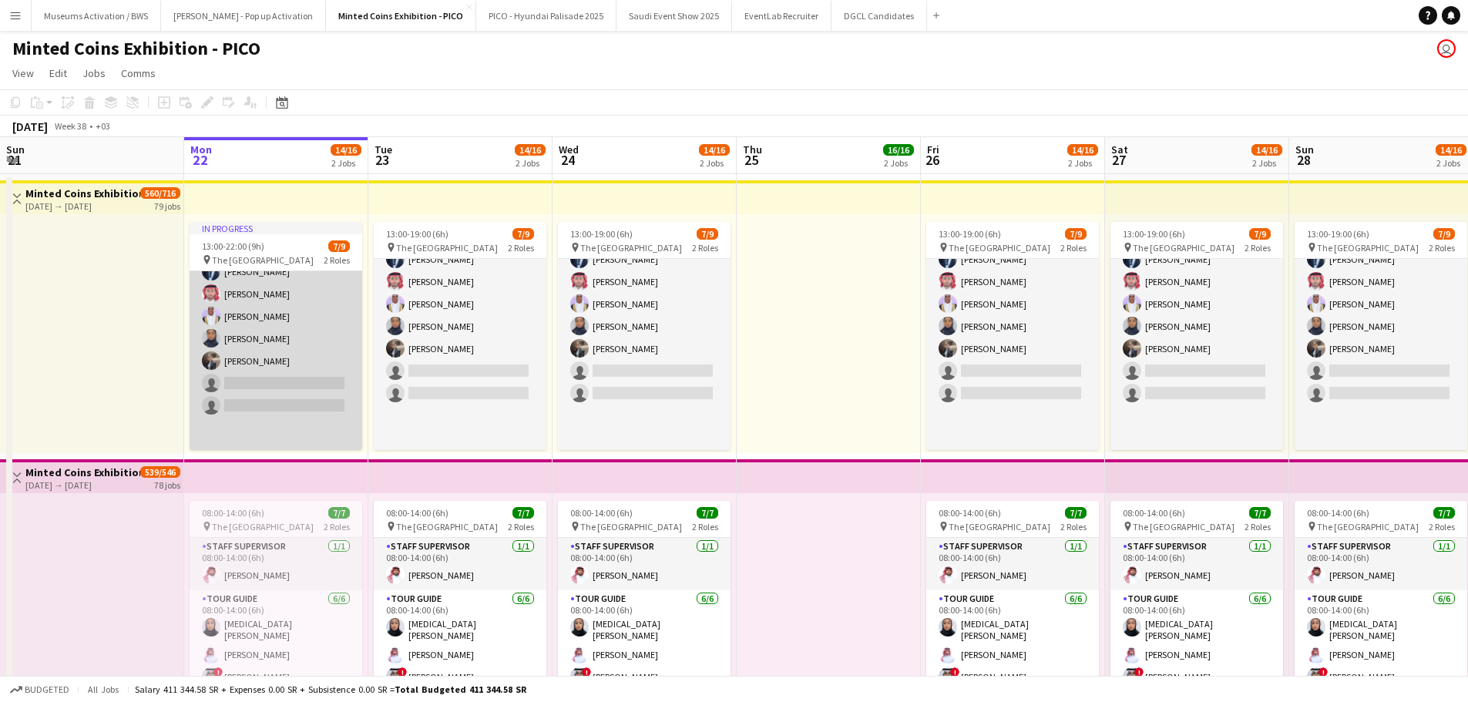
click at [216, 364] on app-user-avatar at bounding box center [211, 360] width 18 height 18
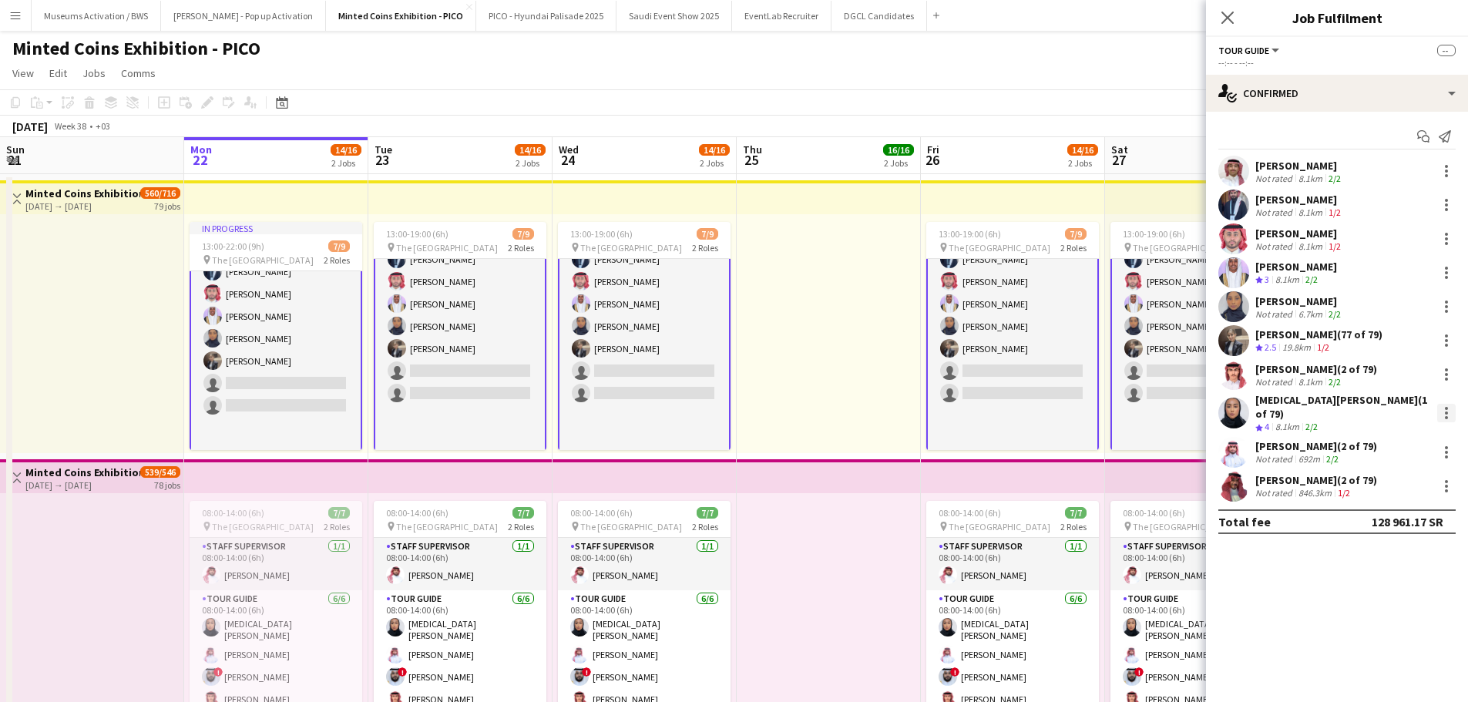
click at [1443, 404] on div at bounding box center [1446, 413] width 18 height 18
click at [1367, 552] on span "Remove" at bounding box center [1370, 547] width 46 height 13
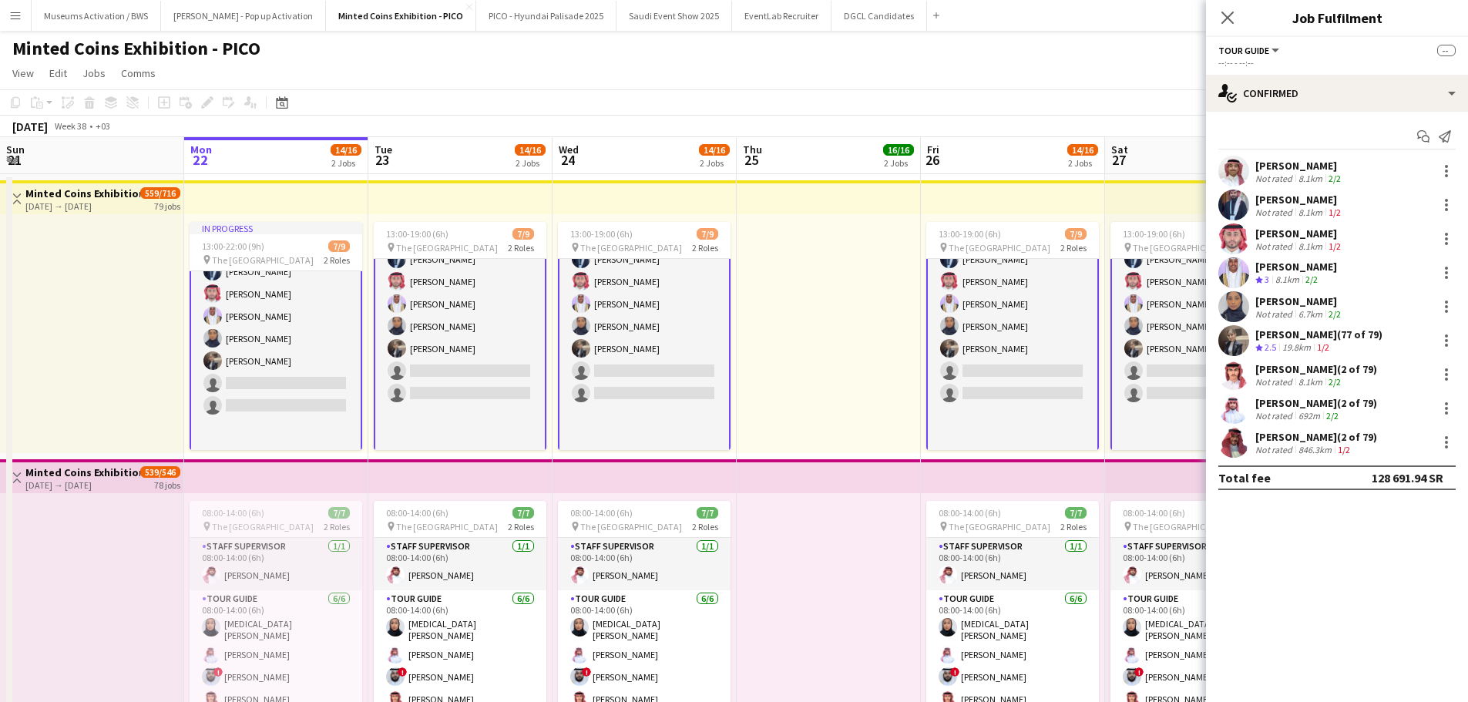
click at [69, 353] on div at bounding box center [92, 333] width 184 height 239
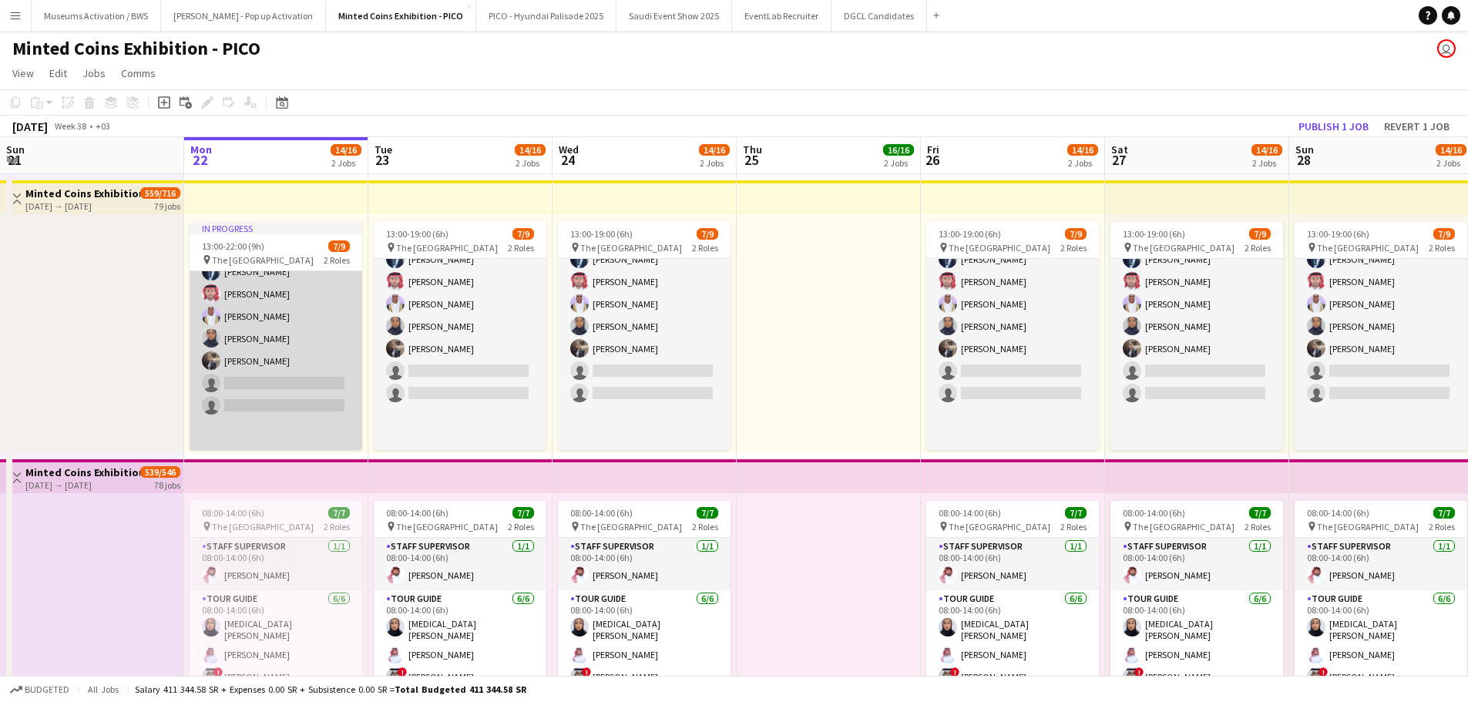
click at [229, 356] on app-card-role "Tour Guide 32A [DATE] 13:00-22:00 (9h) [PERSON_NAME] [PERSON_NAME] [PERSON_NAME…" at bounding box center [276, 338] width 173 height 253
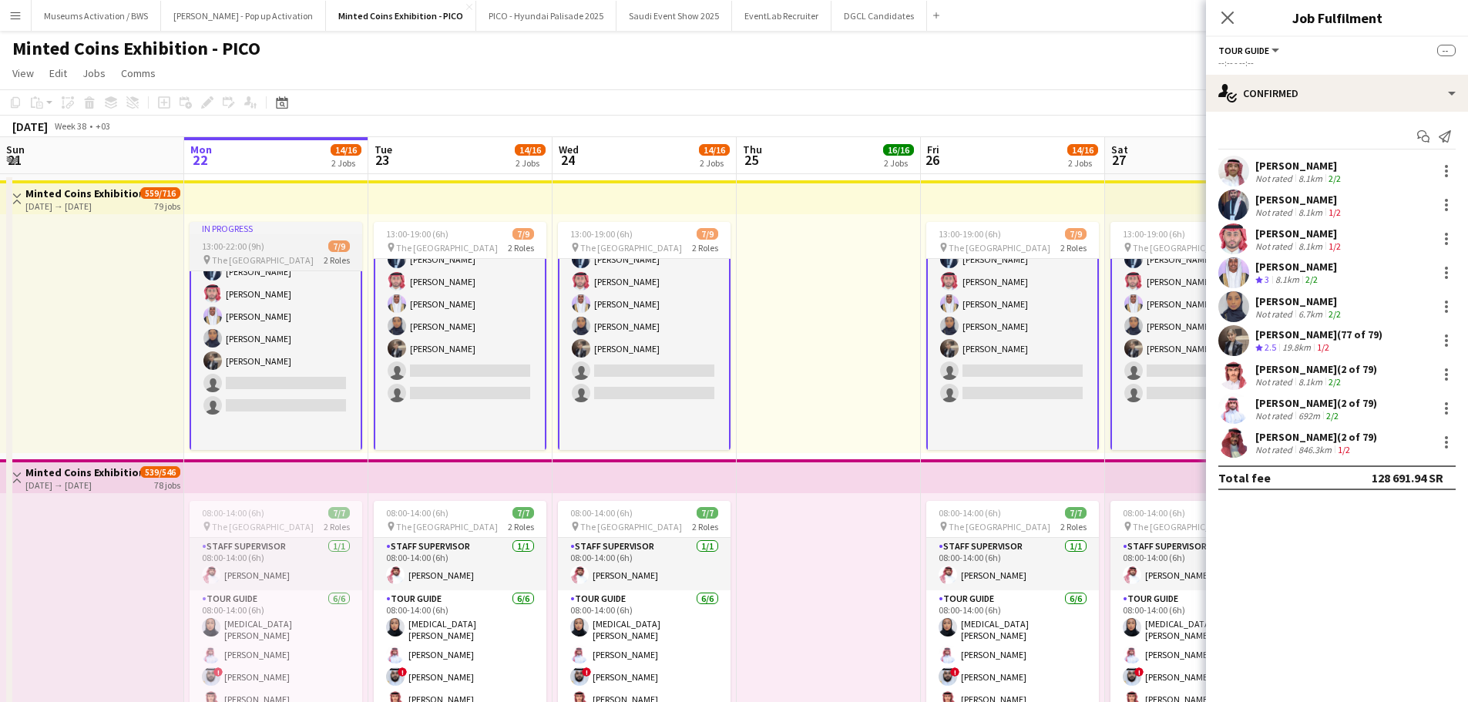
click at [300, 239] on app-job-card "In progress 13:00-22:00 (9h) 7/9 pin The National Museum 2 Roles Tour Guide Cli…" at bounding box center [276, 336] width 173 height 228
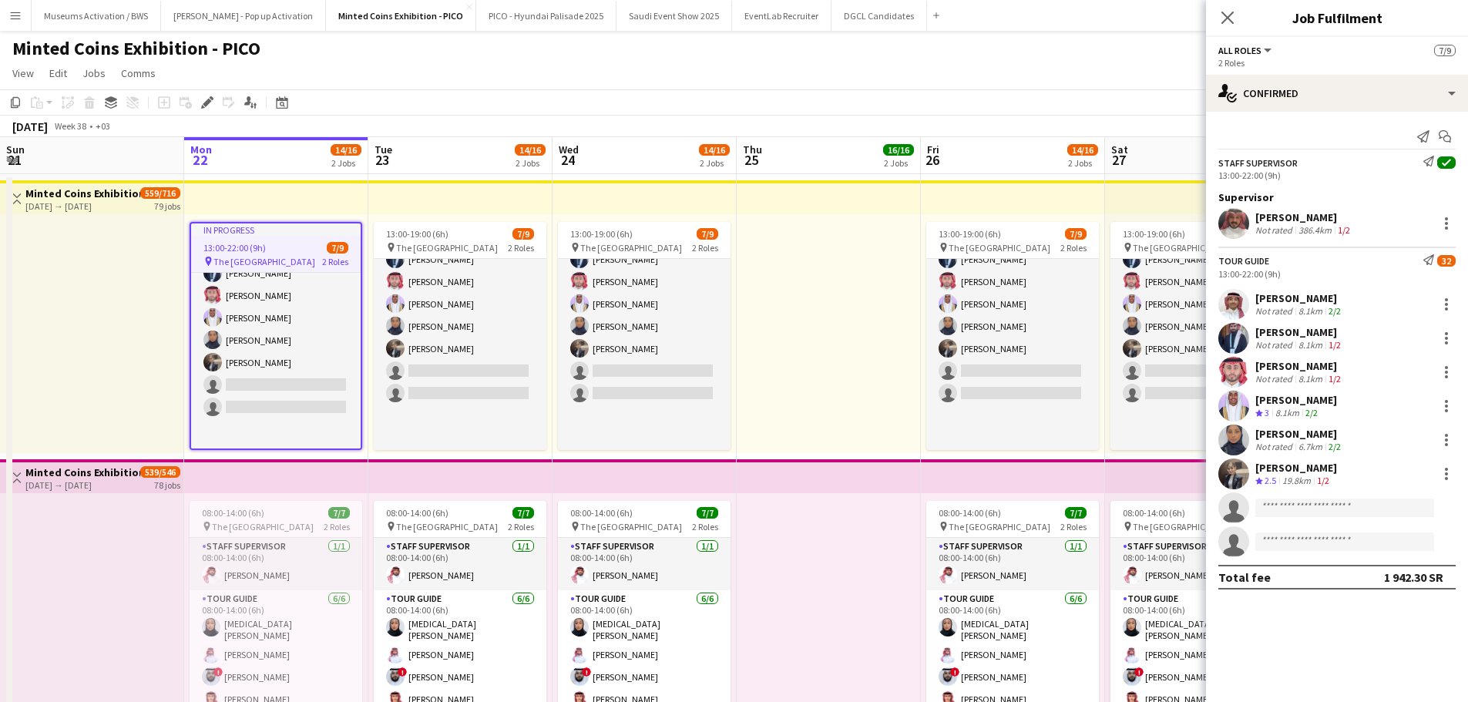
click at [302, 203] on app-top-bar at bounding box center [276, 197] width 184 height 34
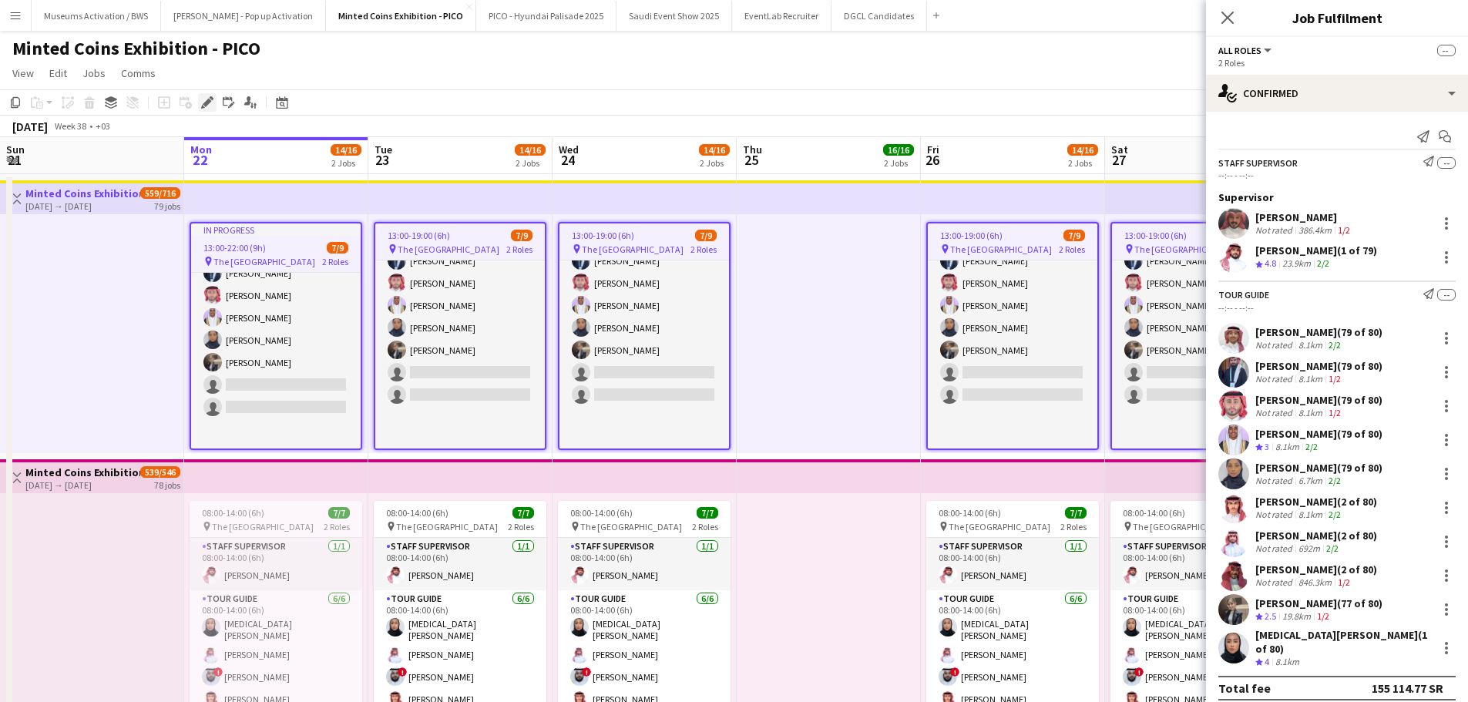
click at [210, 112] on div "Edit" at bounding box center [207, 102] width 18 height 18
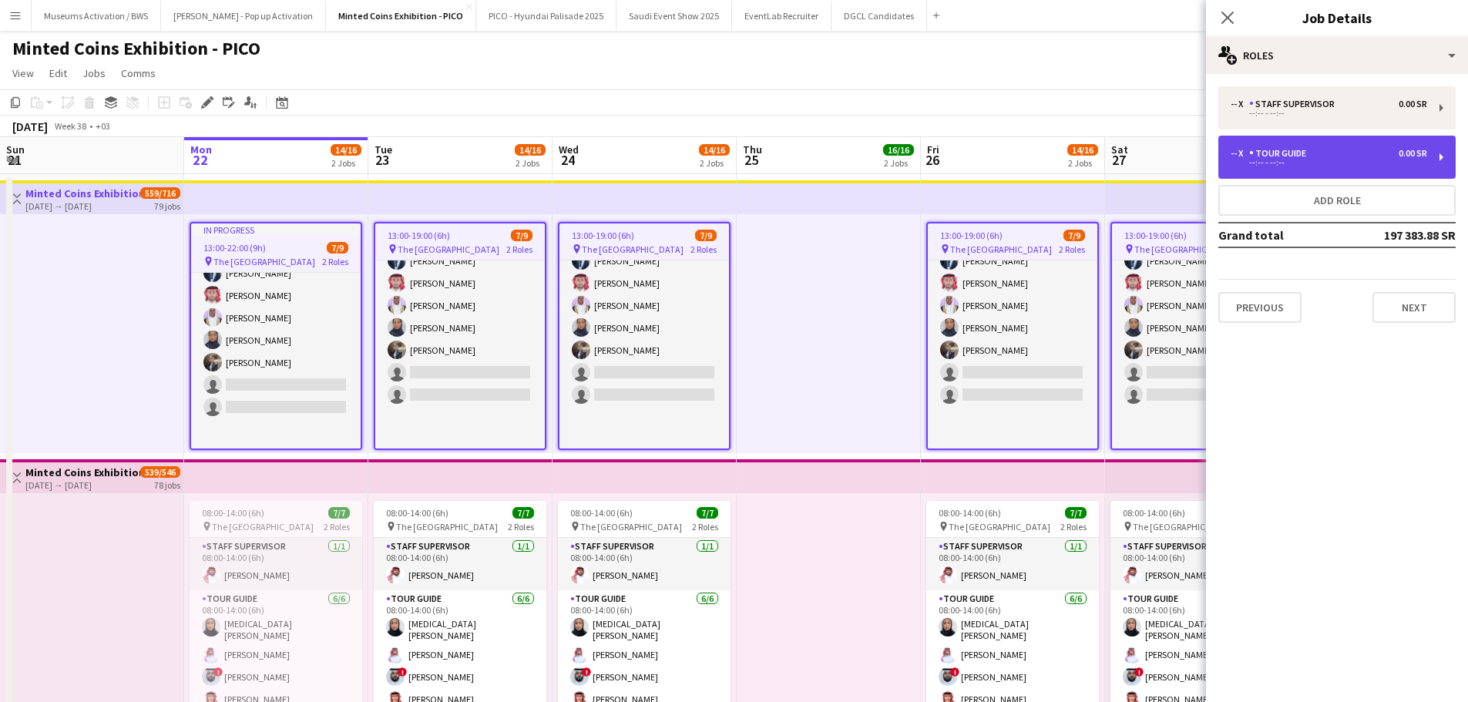
click at [1258, 150] on div "Tour Guide" at bounding box center [1280, 153] width 63 height 11
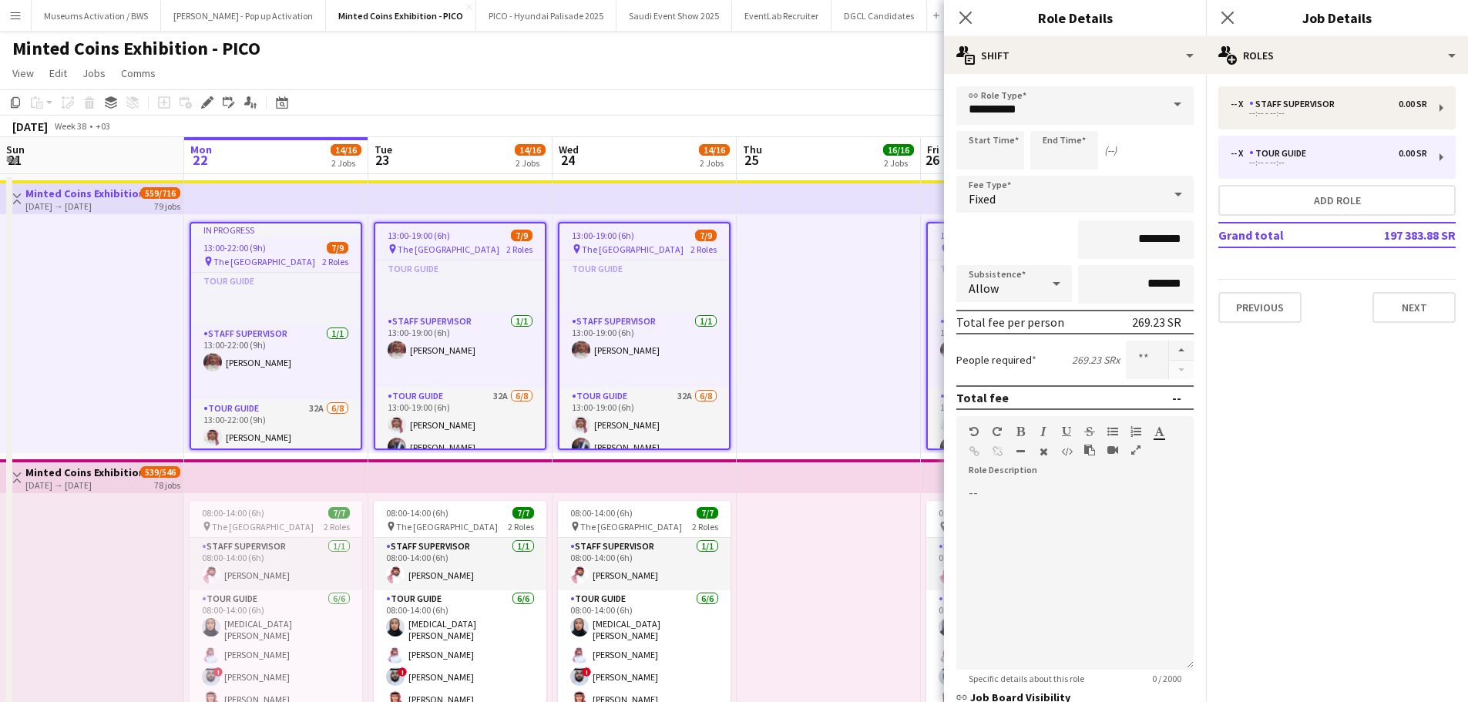
click at [65, 362] on div at bounding box center [92, 333] width 184 height 239
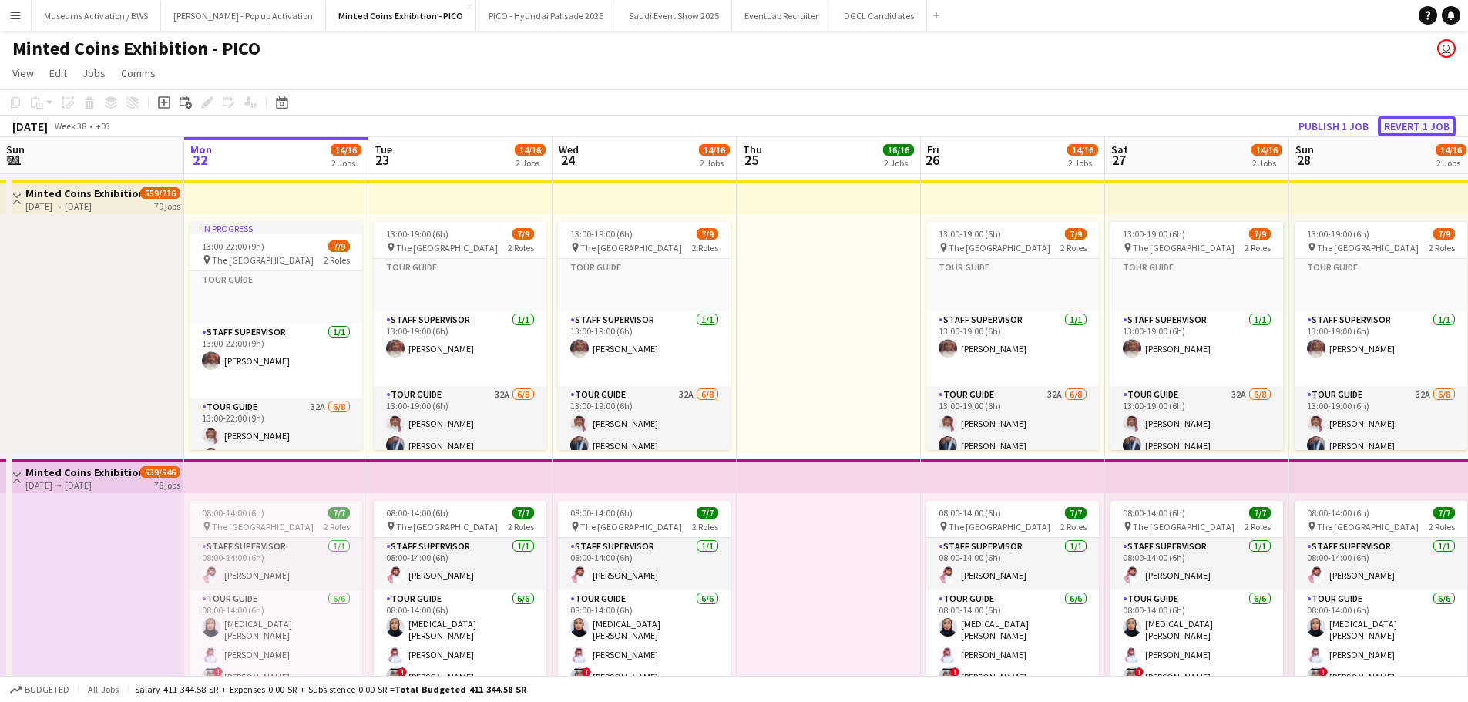
click at [1424, 130] on button "Revert 1 job" at bounding box center [1416, 126] width 78 height 20
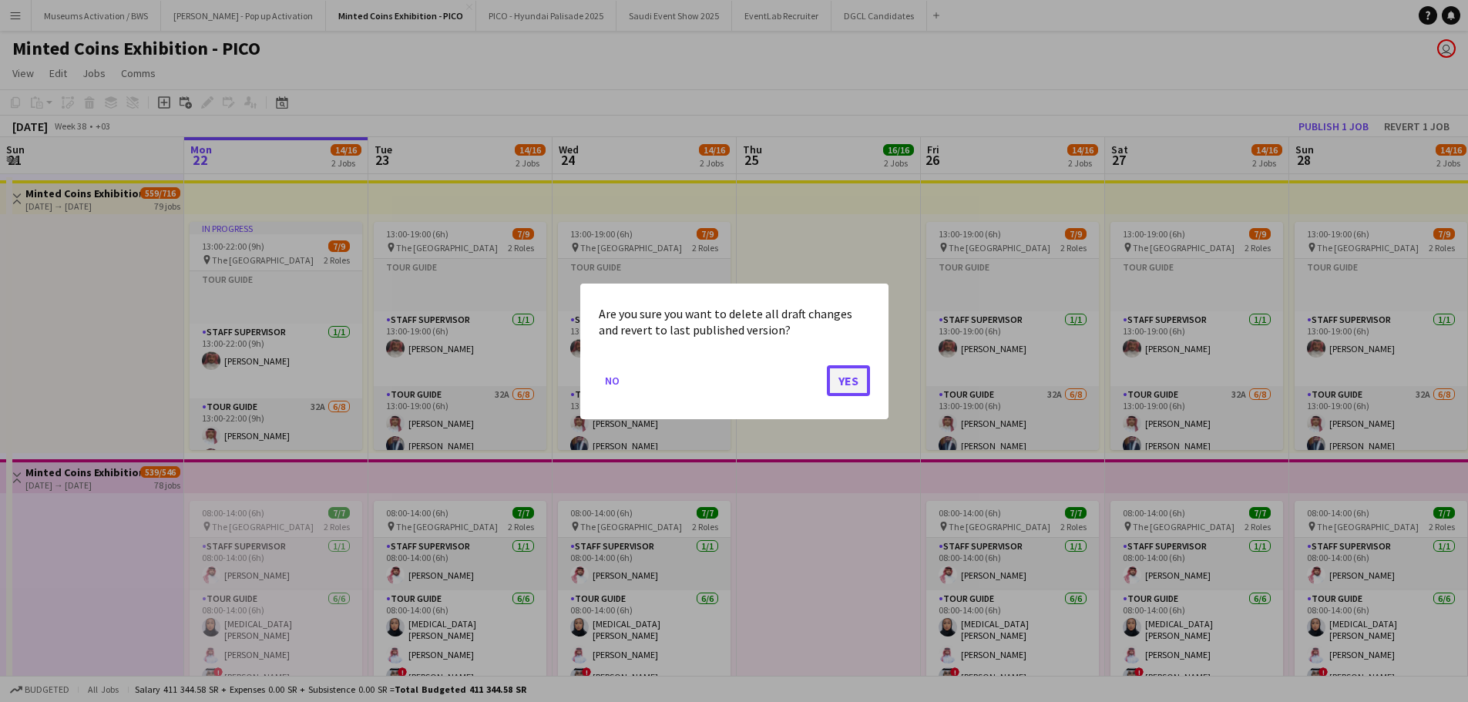
click at [837, 371] on button "Yes" at bounding box center [848, 379] width 43 height 31
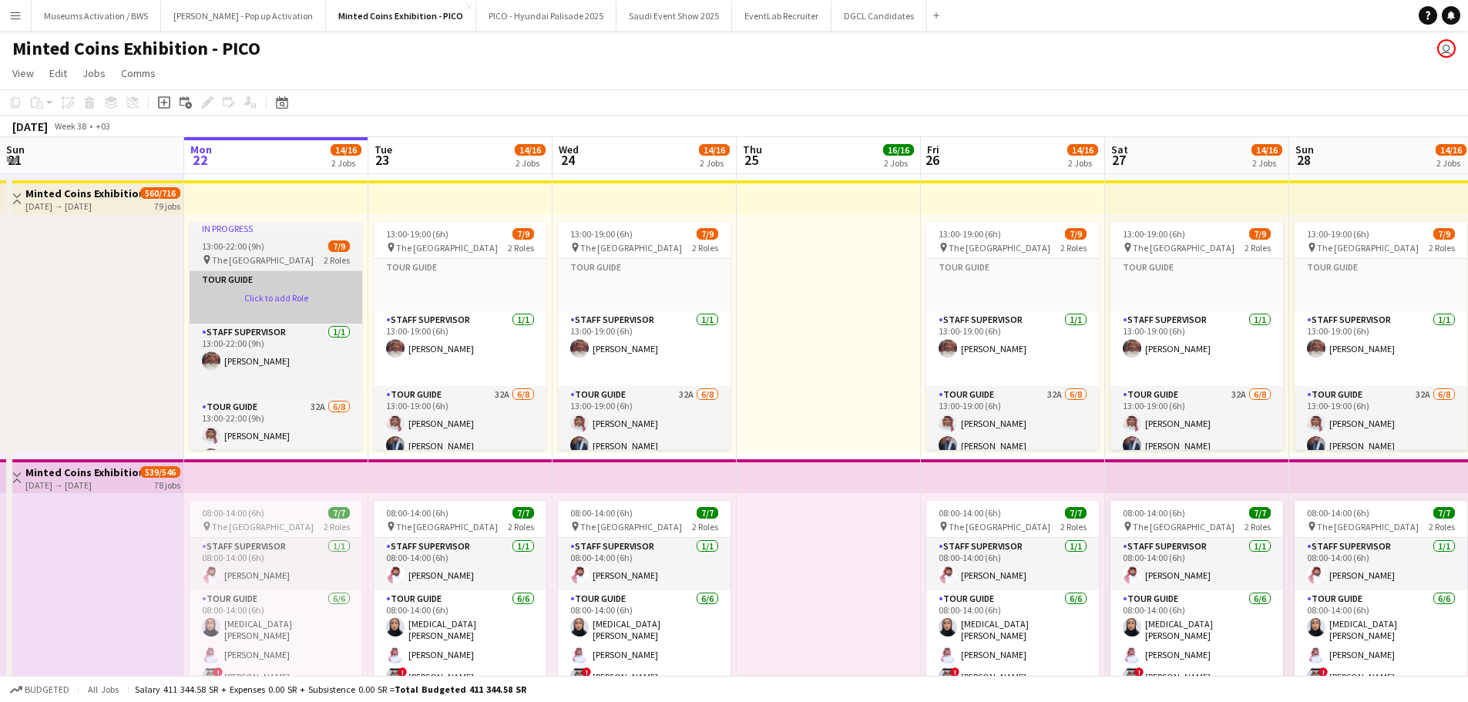
click at [275, 290] on app-card-role-placeholder "Tour Guide Click to add Role" at bounding box center [276, 297] width 173 height 52
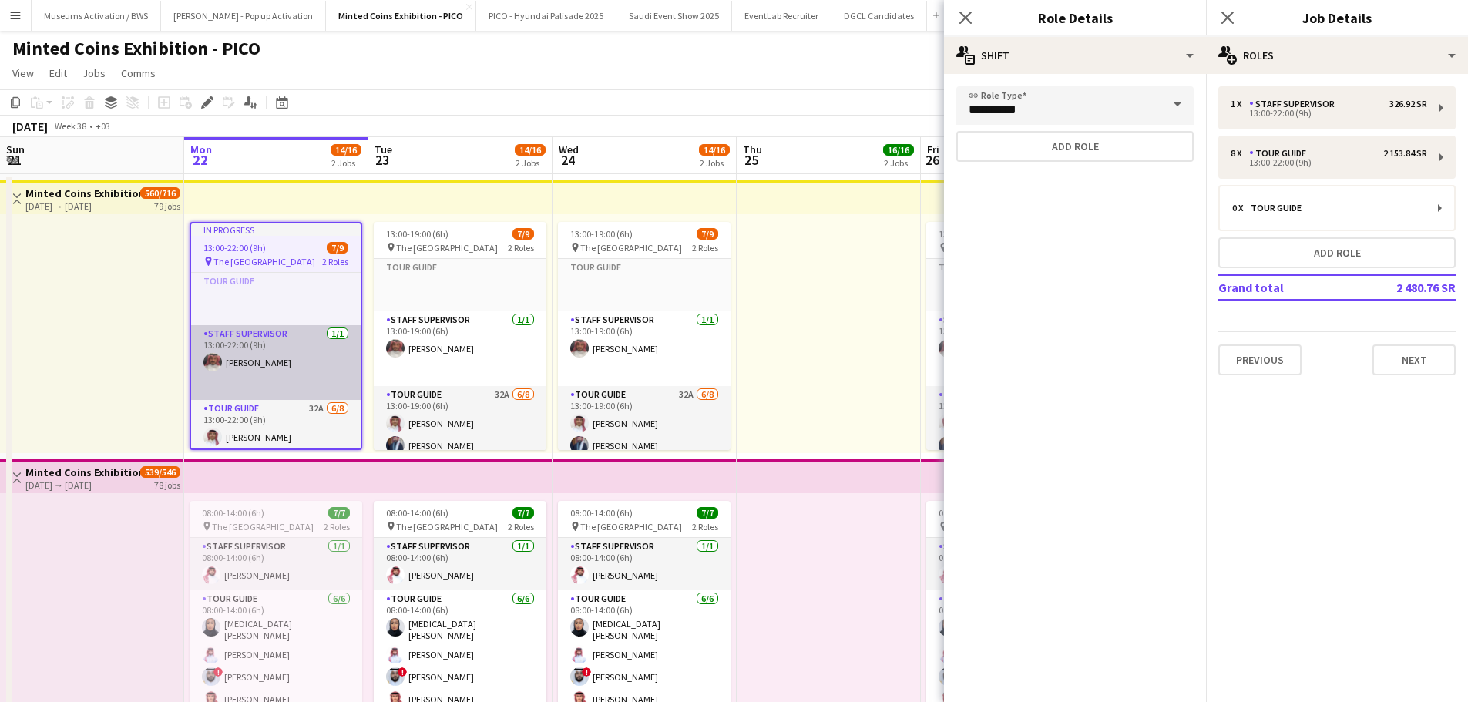
click at [250, 374] on app-card-role "Staff Supervisor [DATE] 13:00-22:00 (9h) [PERSON_NAME]" at bounding box center [275, 362] width 169 height 75
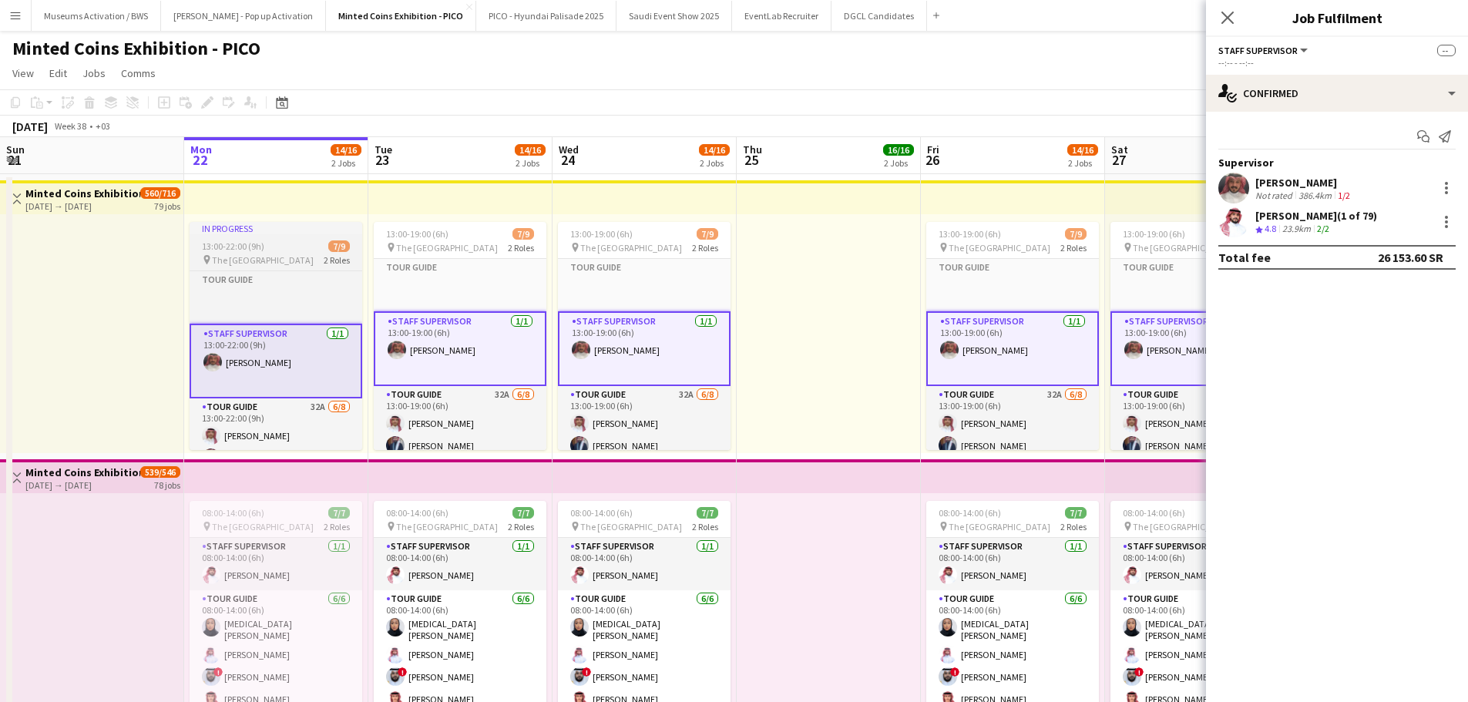
click at [261, 251] on span "13:00-22:00 (9h)" at bounding box center [233, 246] width 62 height 12
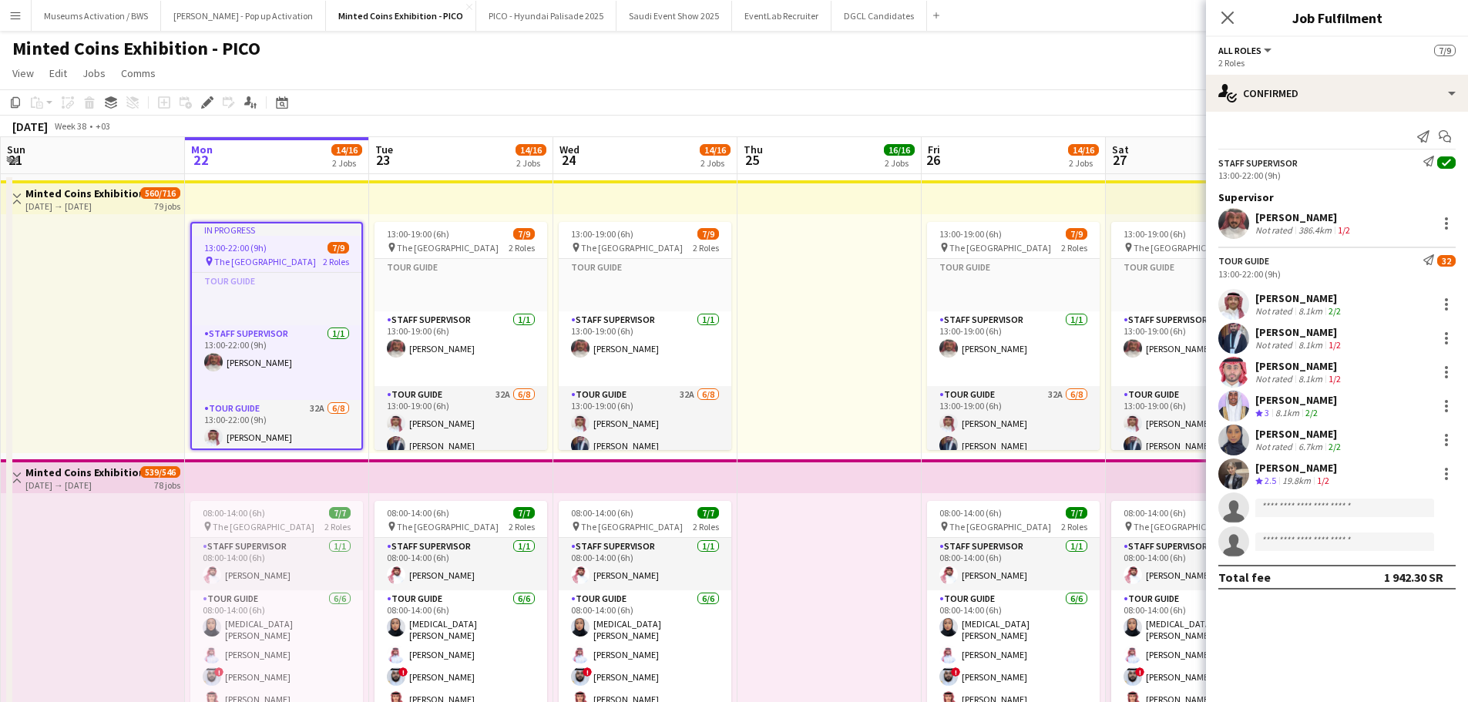
click at [310, 194] on app-top-bar at bounding box center [277, 197] width 184 height 34
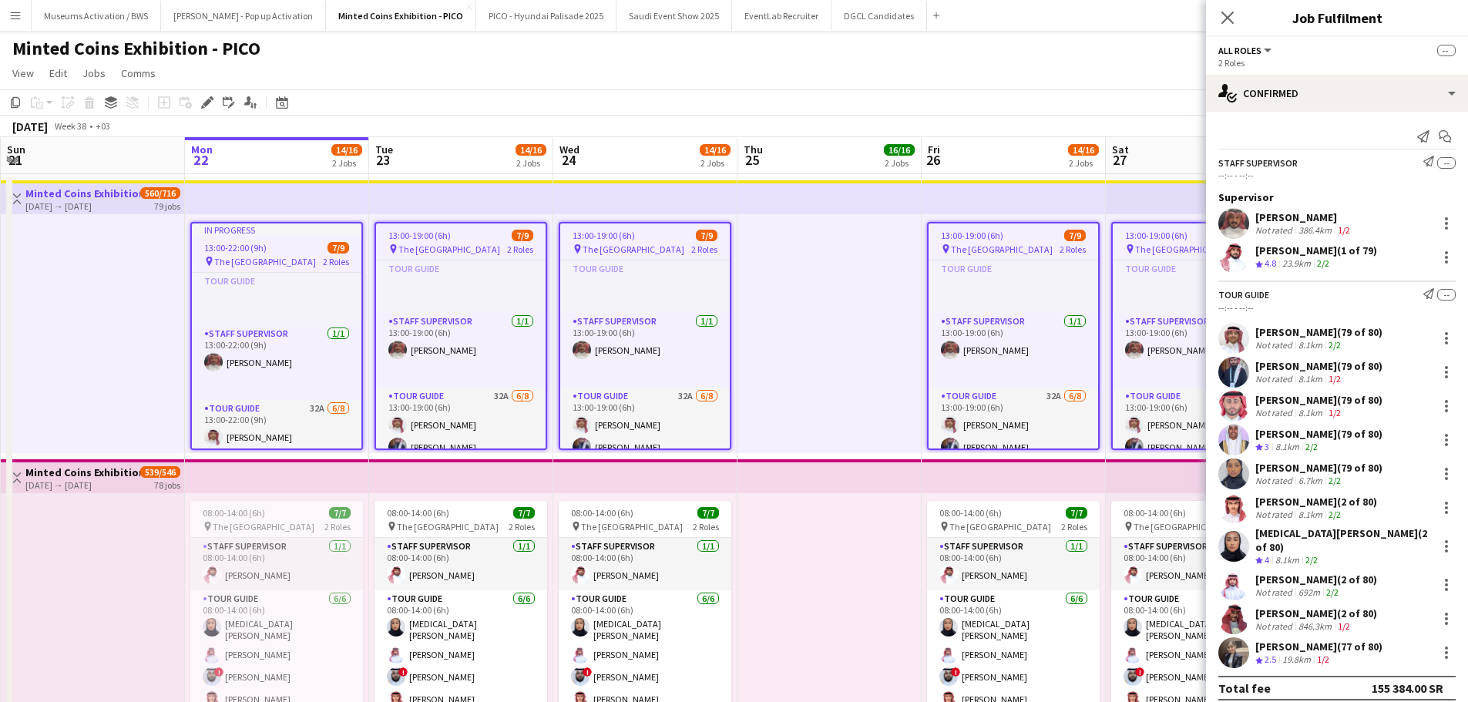
click at [1215, 18] on div "Close pop-in" at bounding box center [1227, 17] width 43 height 35
click at [1226, 18] on icon at bounding box center [1226, 17] width 15 height 15
